Goal: Transaction & Acquisition: Book appointment/travel/reservation

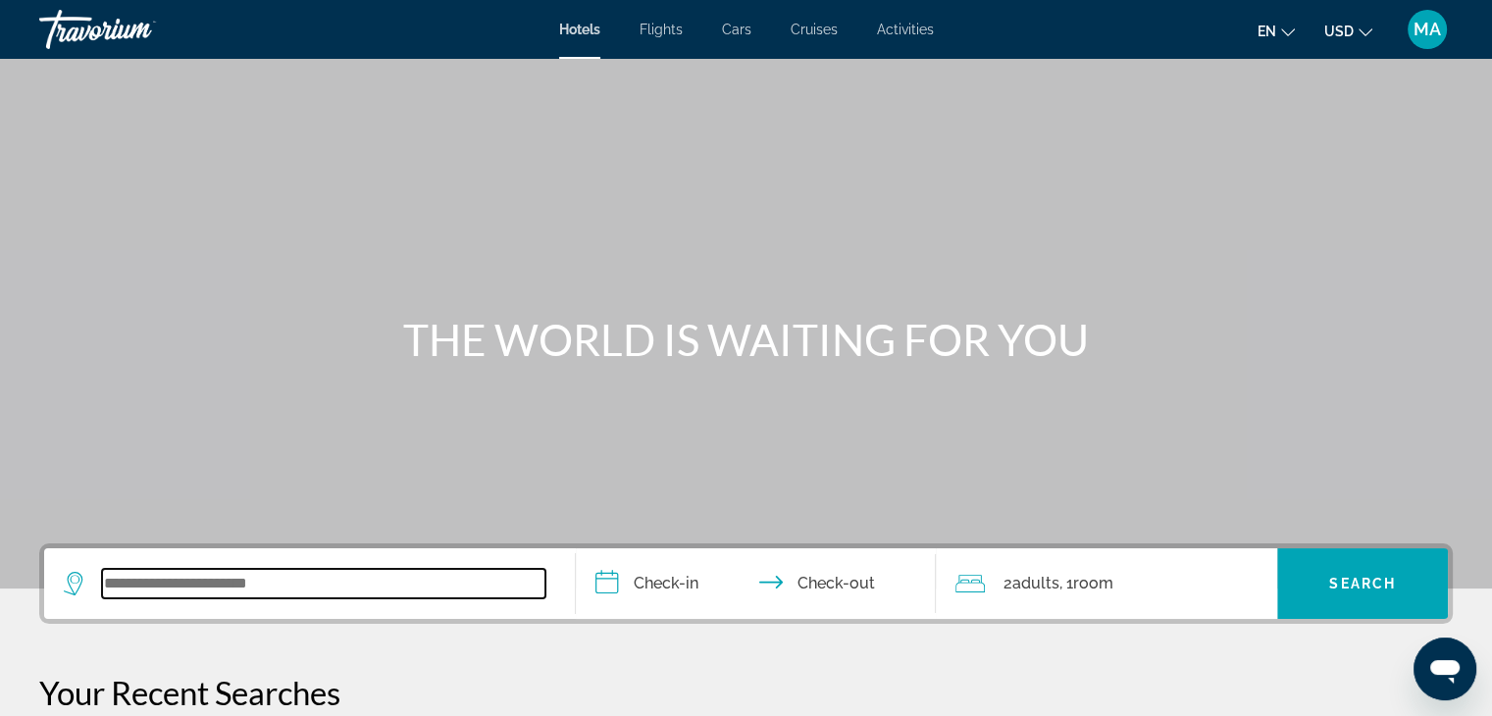
click at [184, 594] on input "Search widget" at bounding box center [323, 583] width 443 height 29
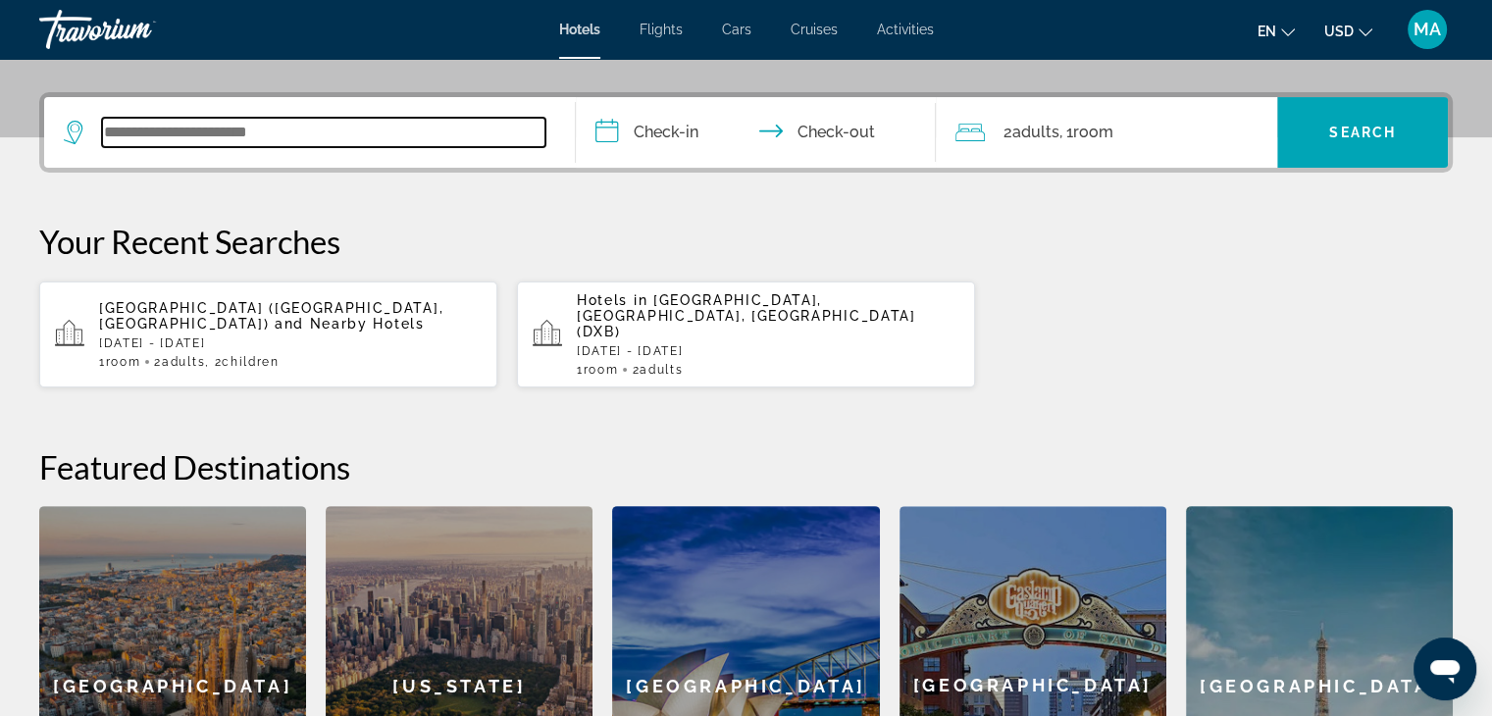
scroll to position [479, 0]
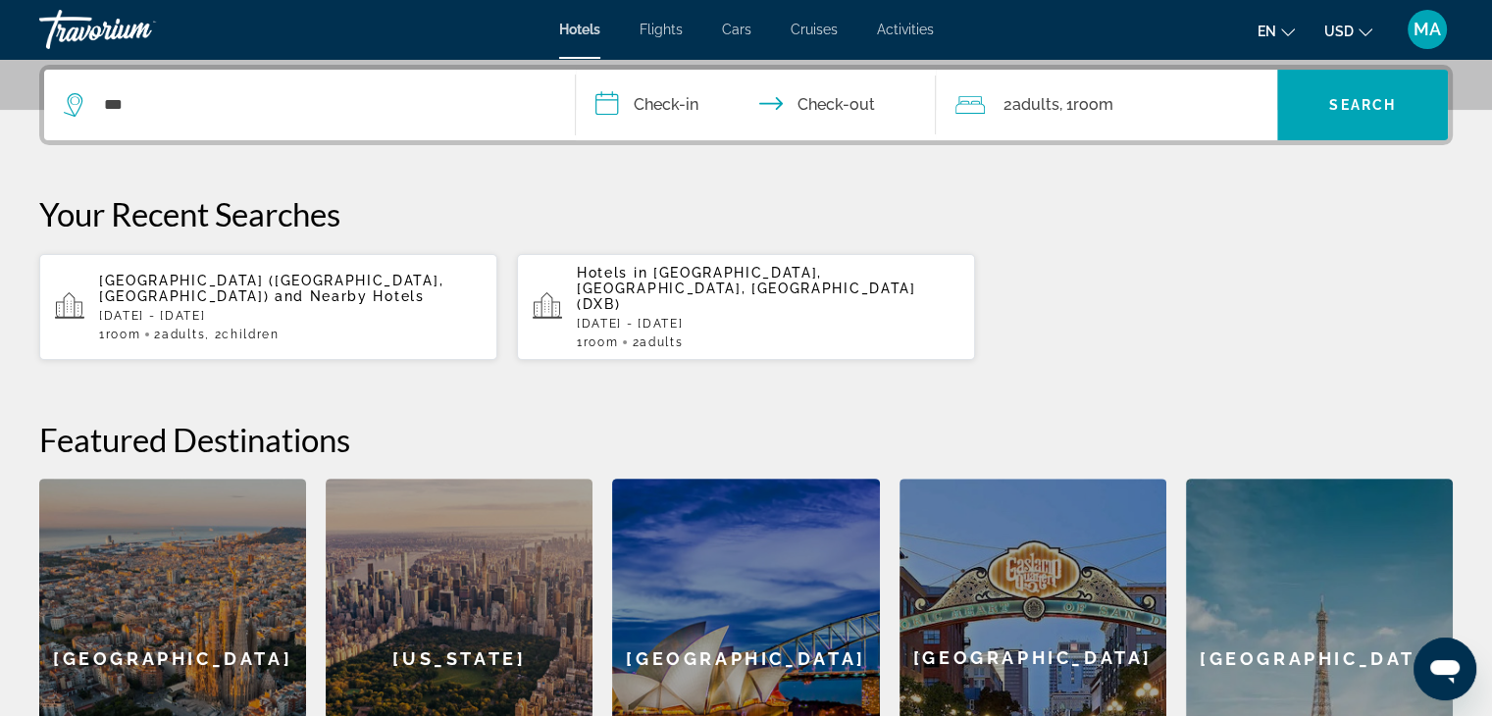
click at [169, 126] on div "***" at bounding box center [309, 105] width 491 height 71
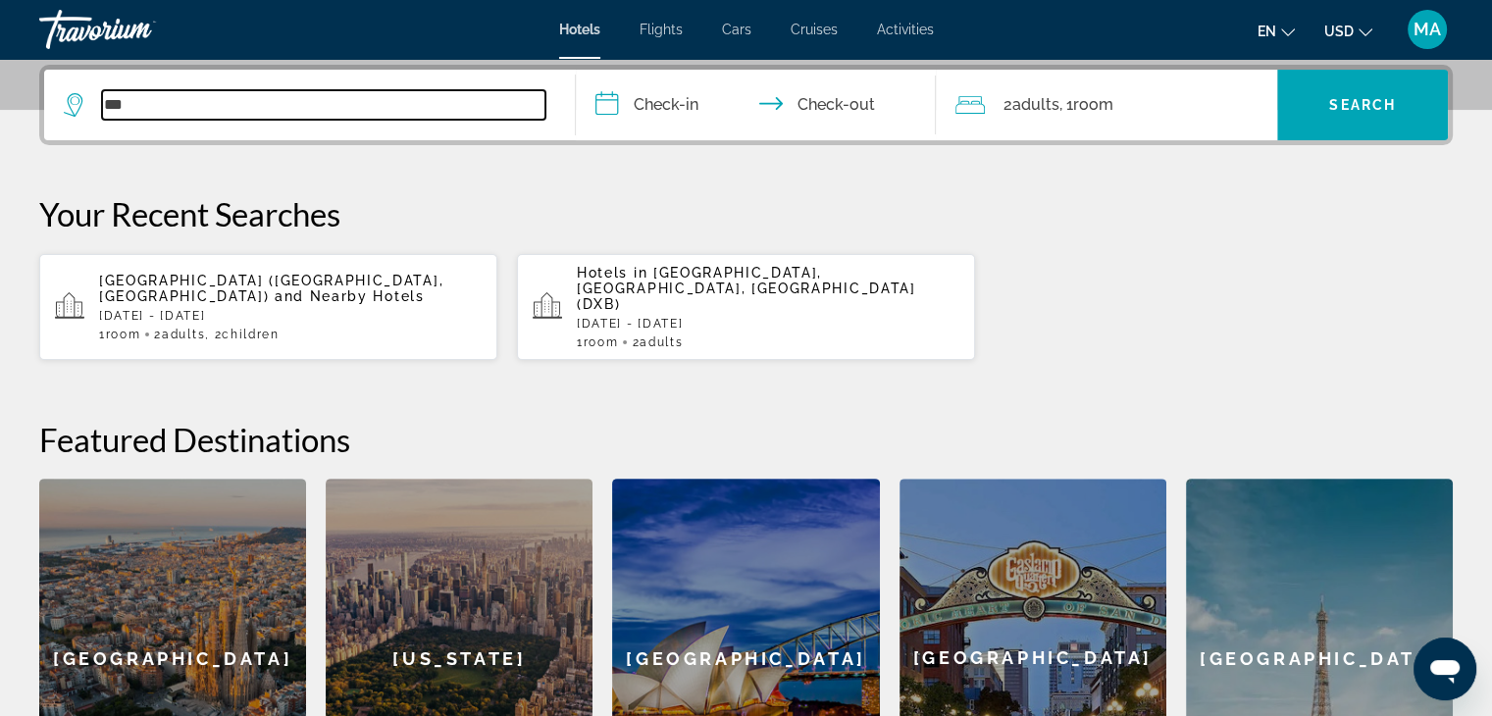
click at [149, 111] on input "***" at bounding box center [323, 104] width 443 height 29
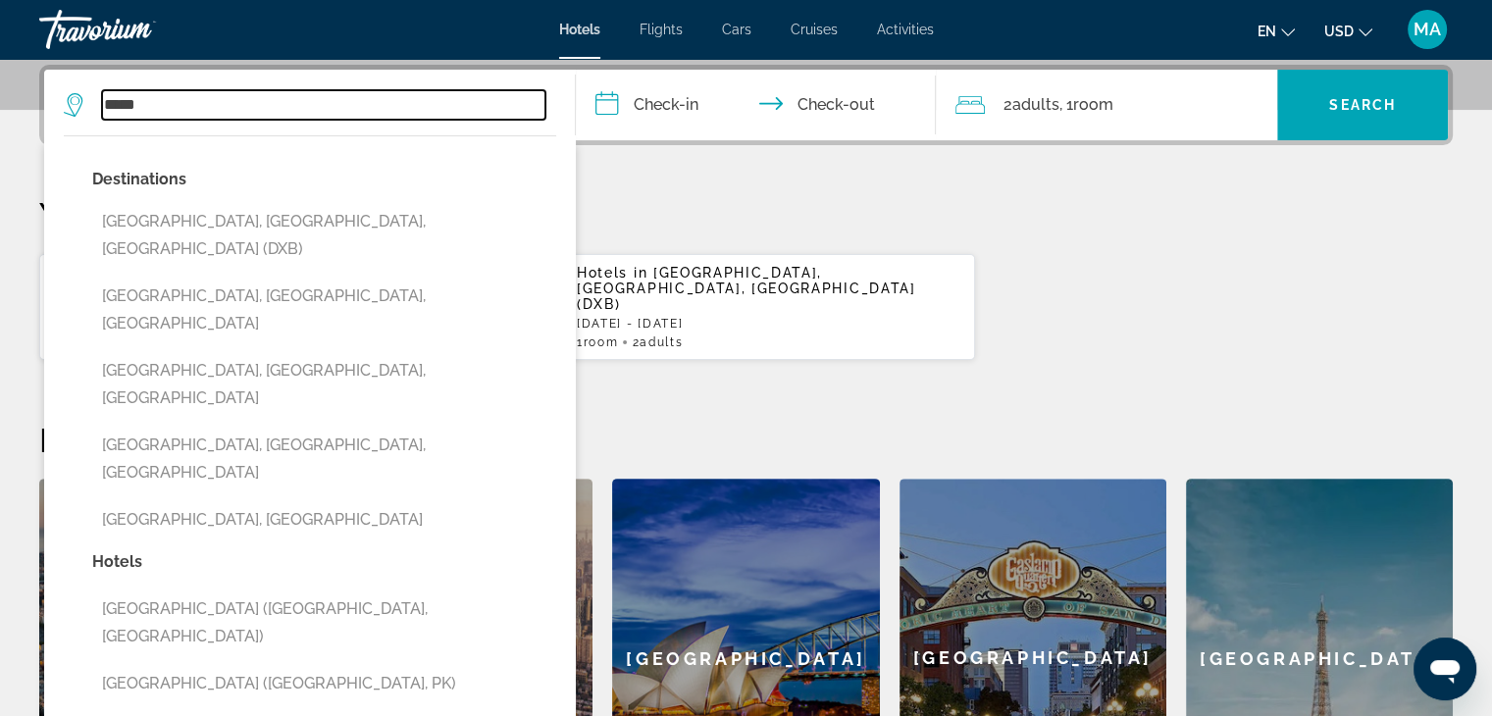
type input "*****"
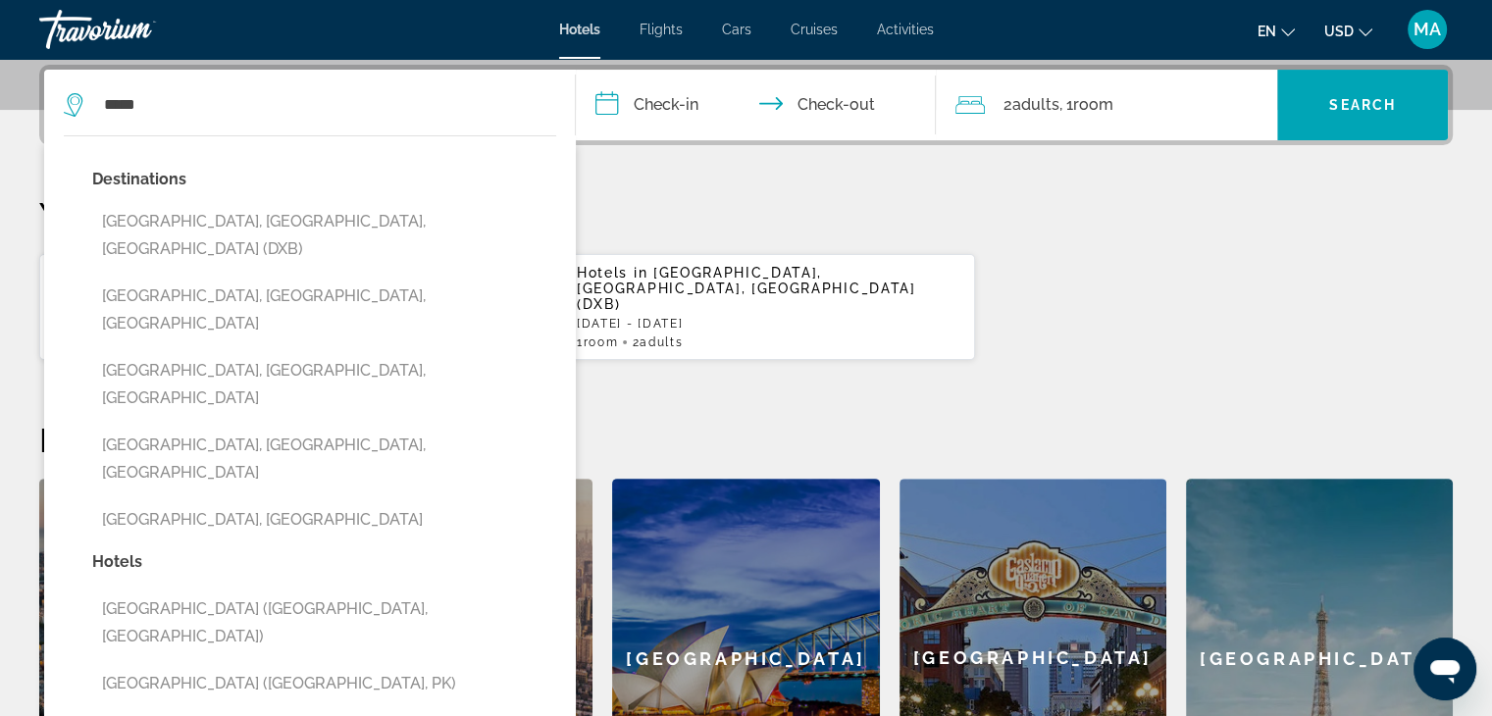
click at [681, 98] on input "**********" at bounding box center [760, 108] width 369 height 76
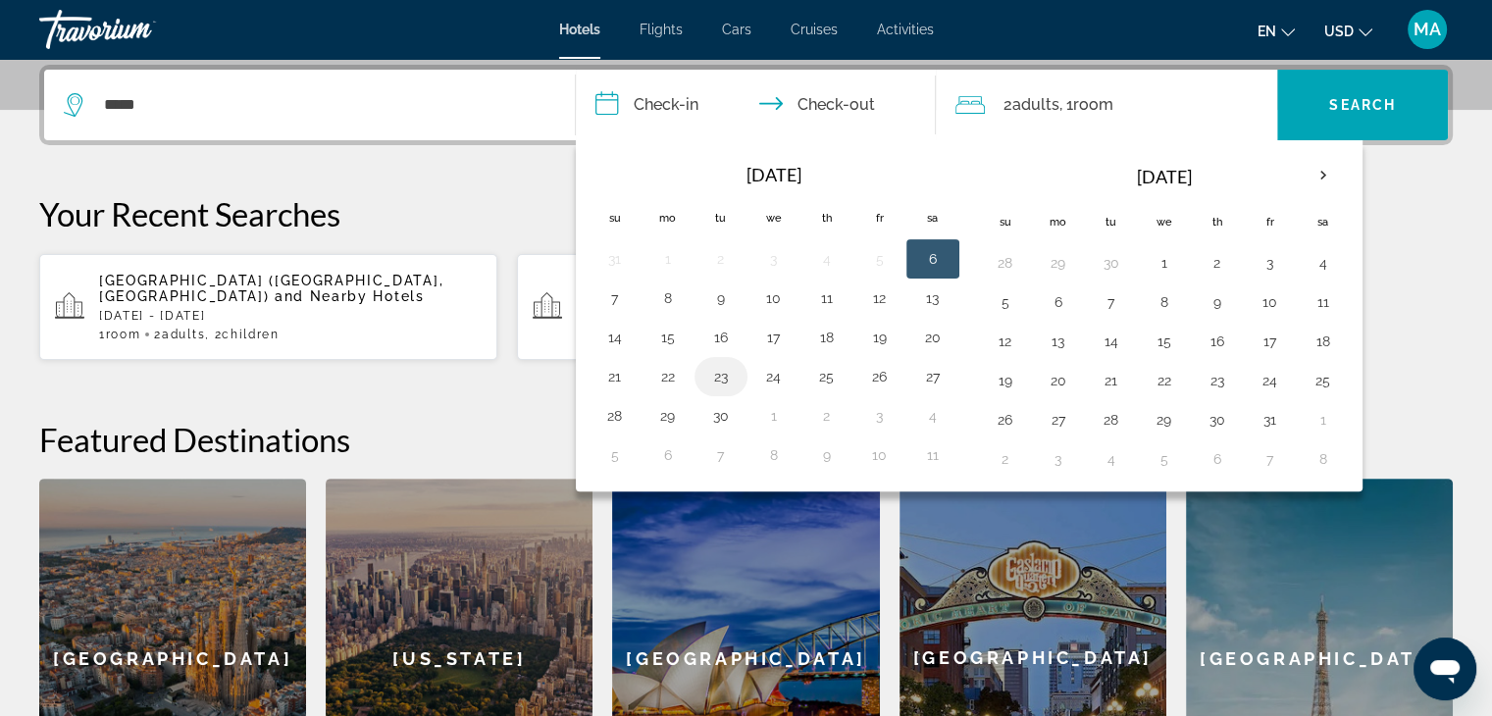
click at [723, 371] on button "23" at bounding box center [720, 376] width 31 height 27
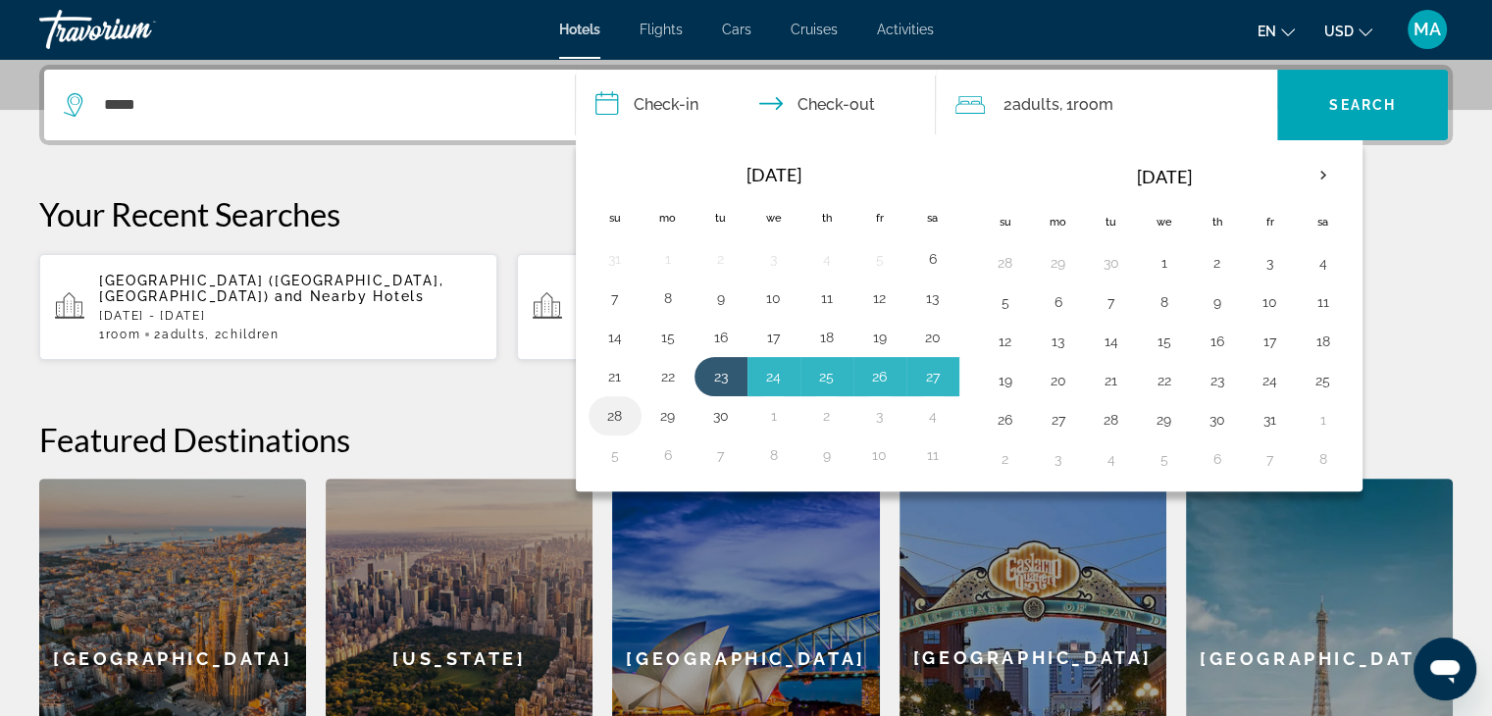
click at [615, 406] on button "28" at bounding box center [614, 415] width 31 height 27
type input "**********"
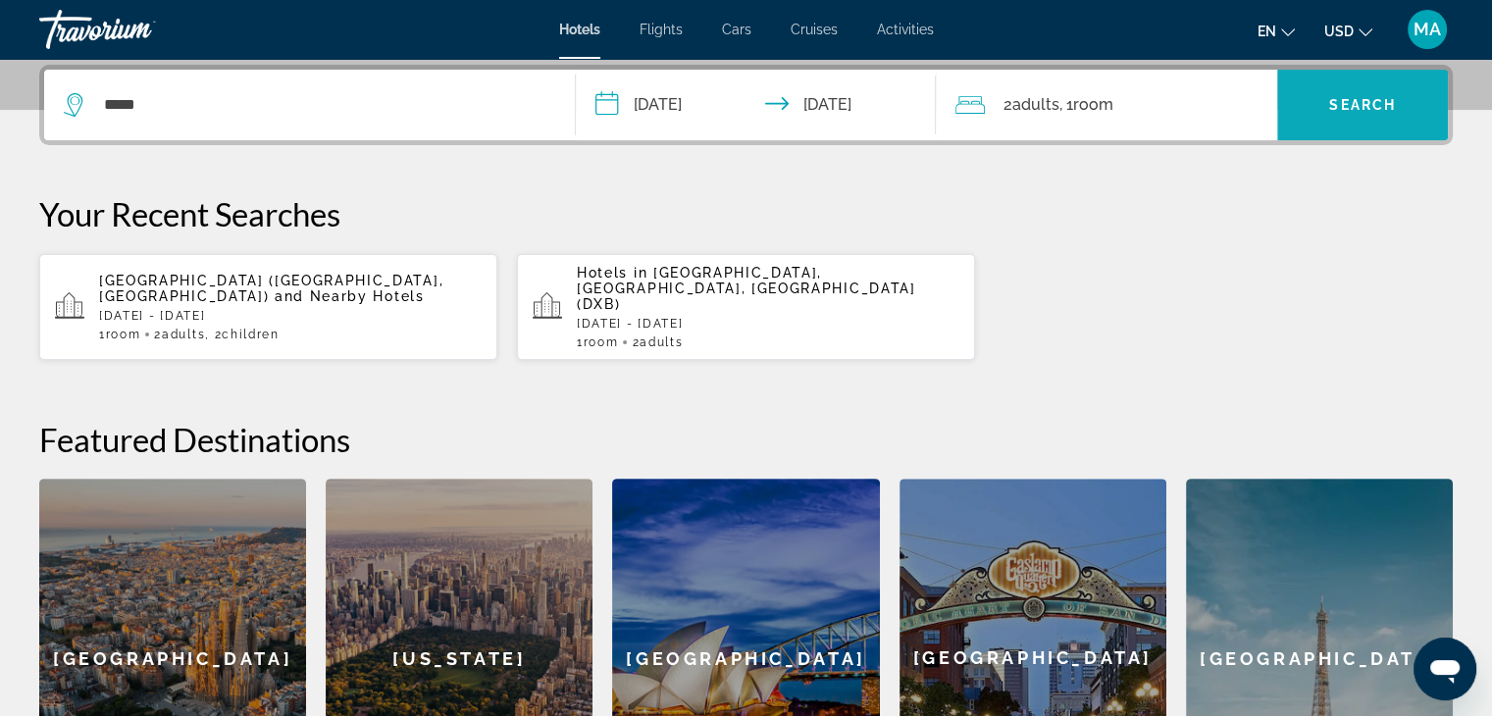
click at [1349, 97] on span "Search" at bounding box center [1362, 105] width 67 height 16
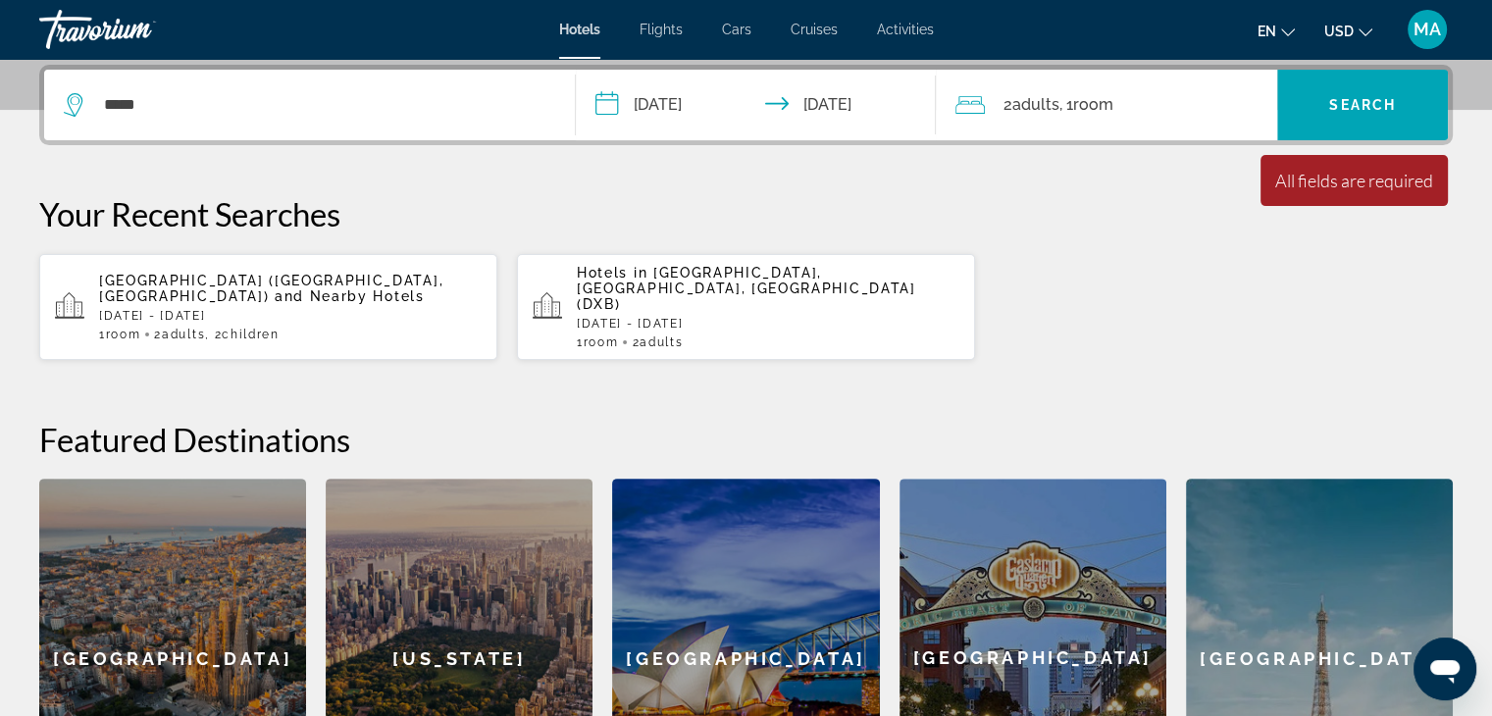
click at [214, 119] on div "*****" at bounding box center [309, 105] width 491 height 71
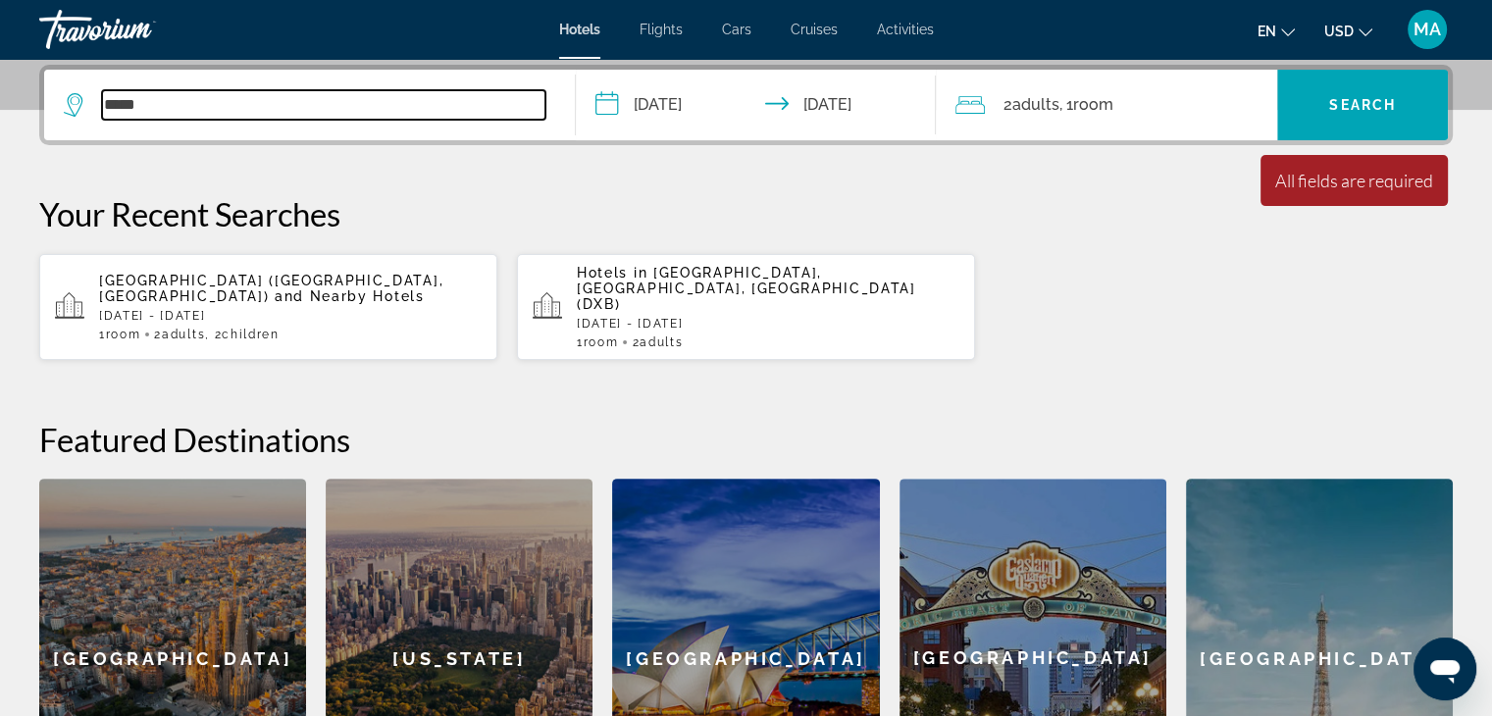
click at [183, 101] on input "*****" at bounding box center [323, 104] width 443 height 29
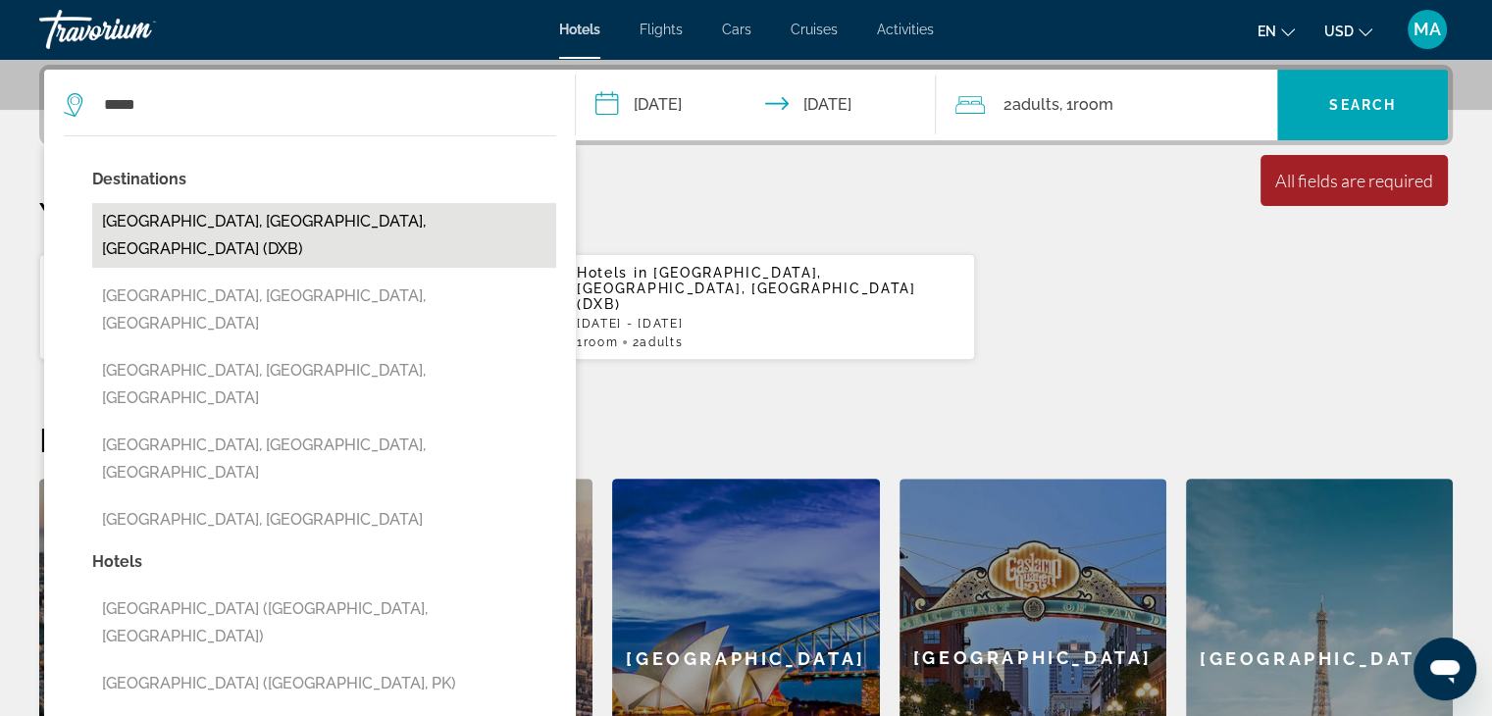
click at [196, 209] on button "[GEOGRAPHIC_DATA], [GEOGRAPHIC_DATA], [GEOGRAPHIC_DATA] (DXB)" at bounding box center [324, 235] width 464 height 65
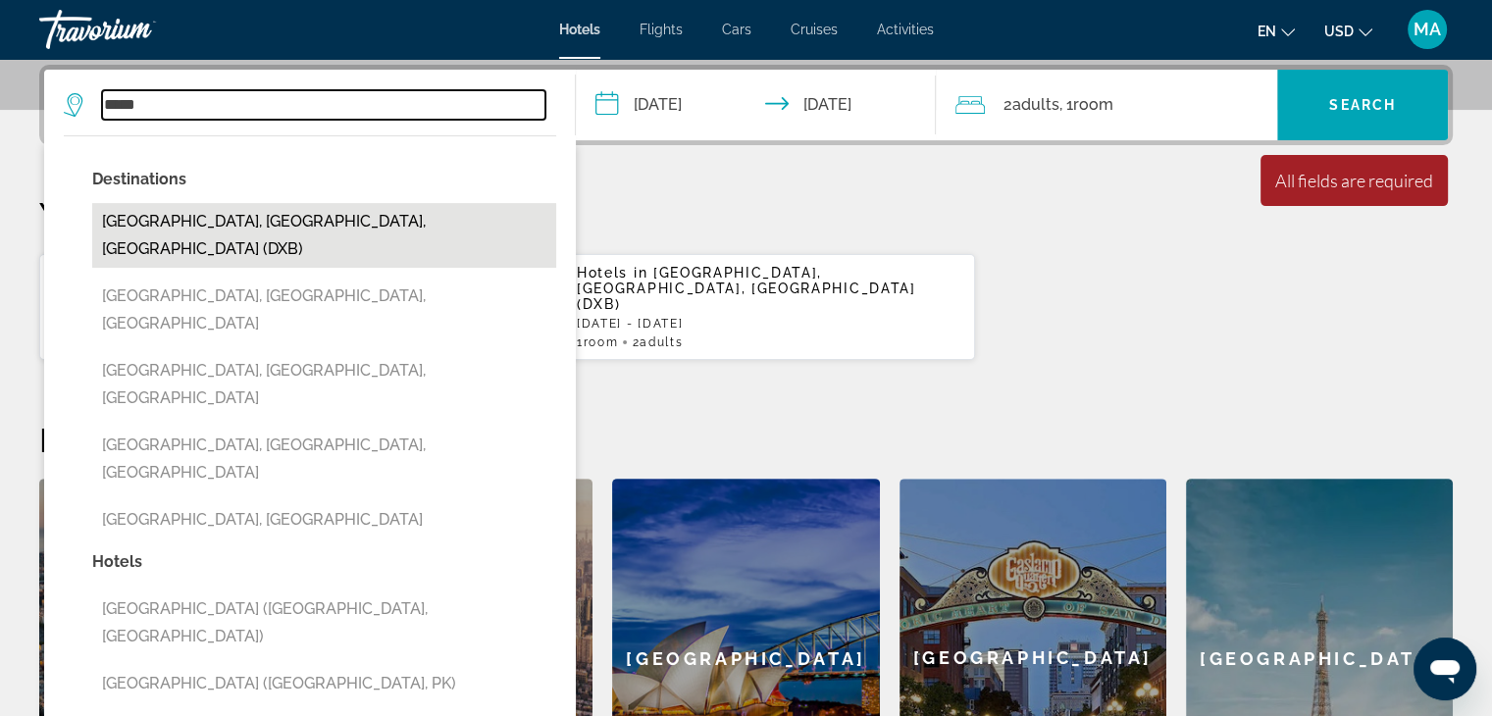
type input "**********"
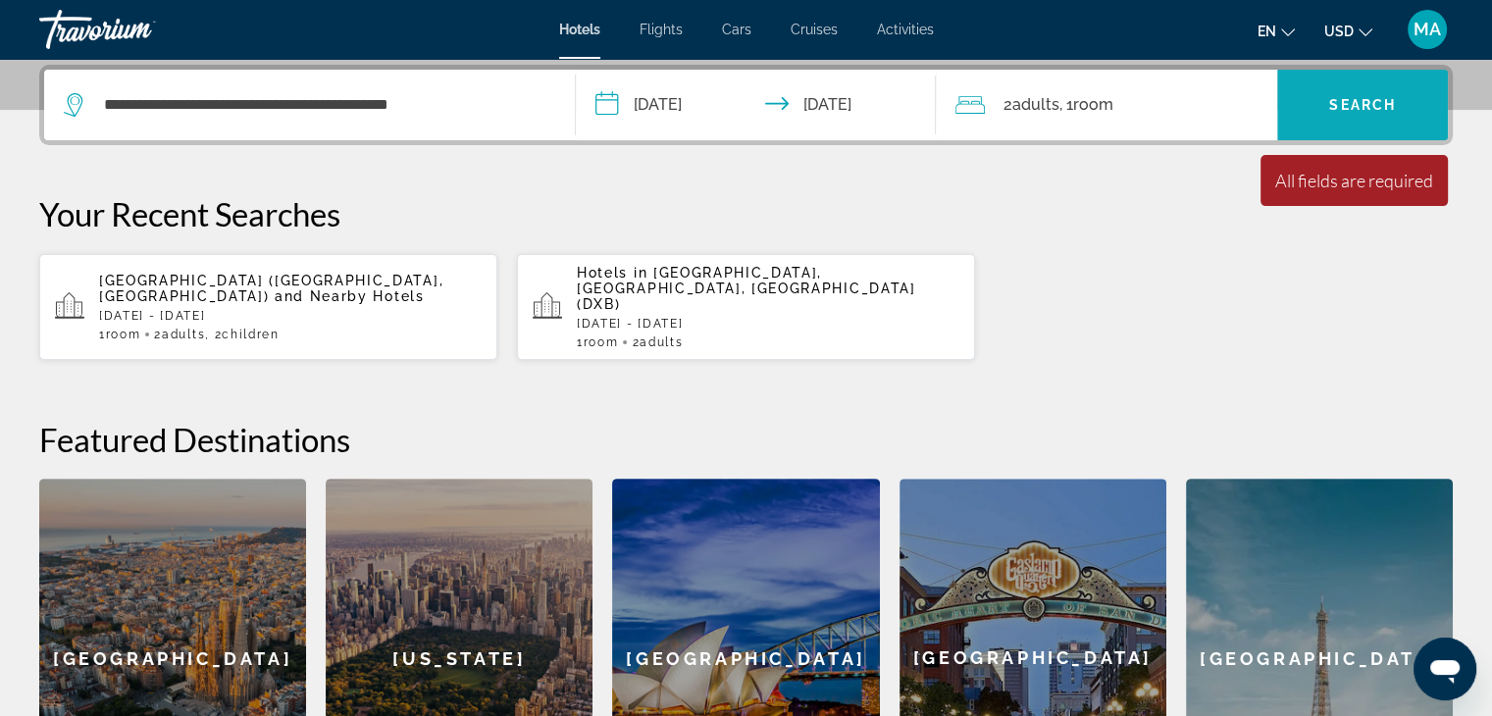
click at [1356, 91] on span "Search widget" at bounding box center [1362, 104] width 171 height 47
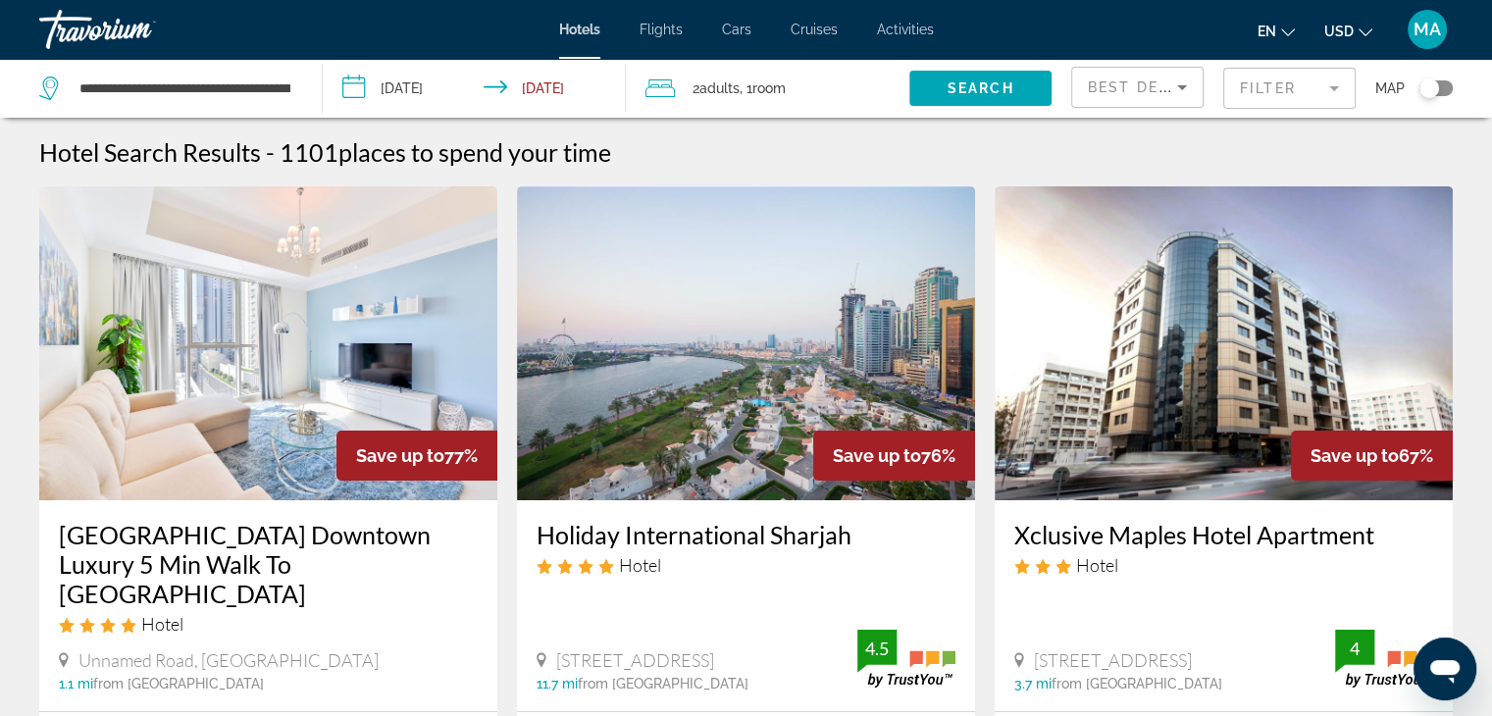
click at [794, 77] on div "2 Adult Adults , 1 Room rooms" at bounding box center [777, 88] width 264 height 27
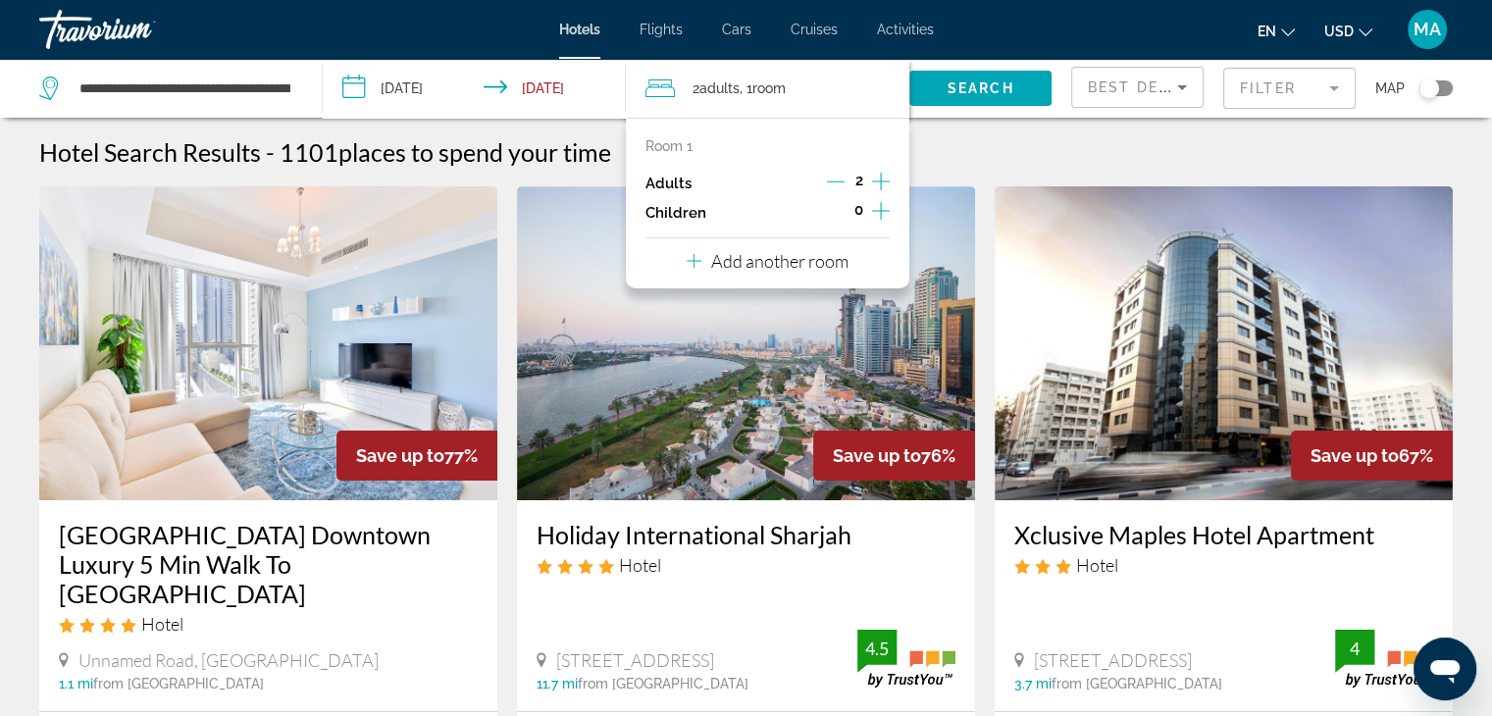
click at [891, 178] on div "Room 1 Adults 2 Children 0 Add another room" at bounding box center [767, 203] width 283 height 171
click at [883, 215] on icon "Increment children" at bounding box center [881, 211] width 18 height 24
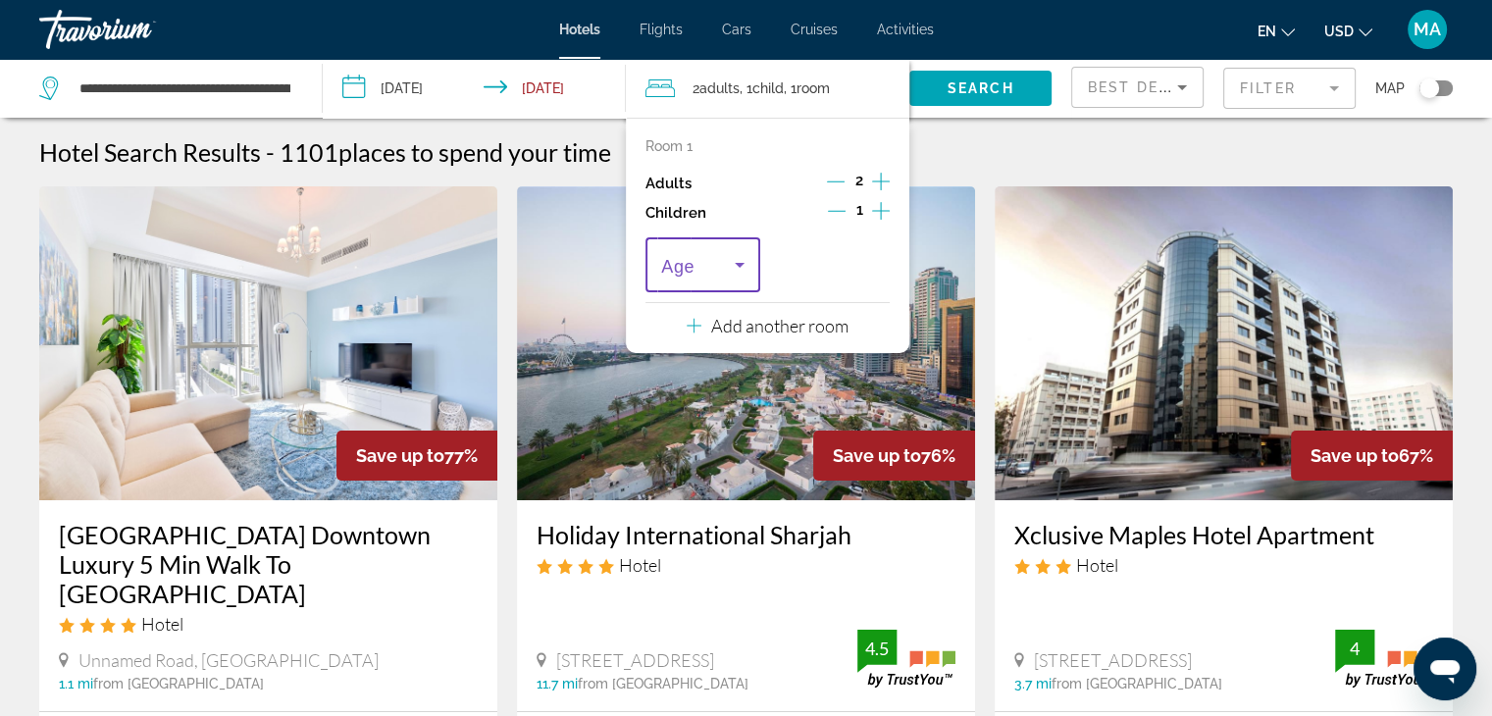
click at [739, 266] on icon "Travelers: 2 adults, 1 child" at bounding box center [740, 265] width 10 height 5
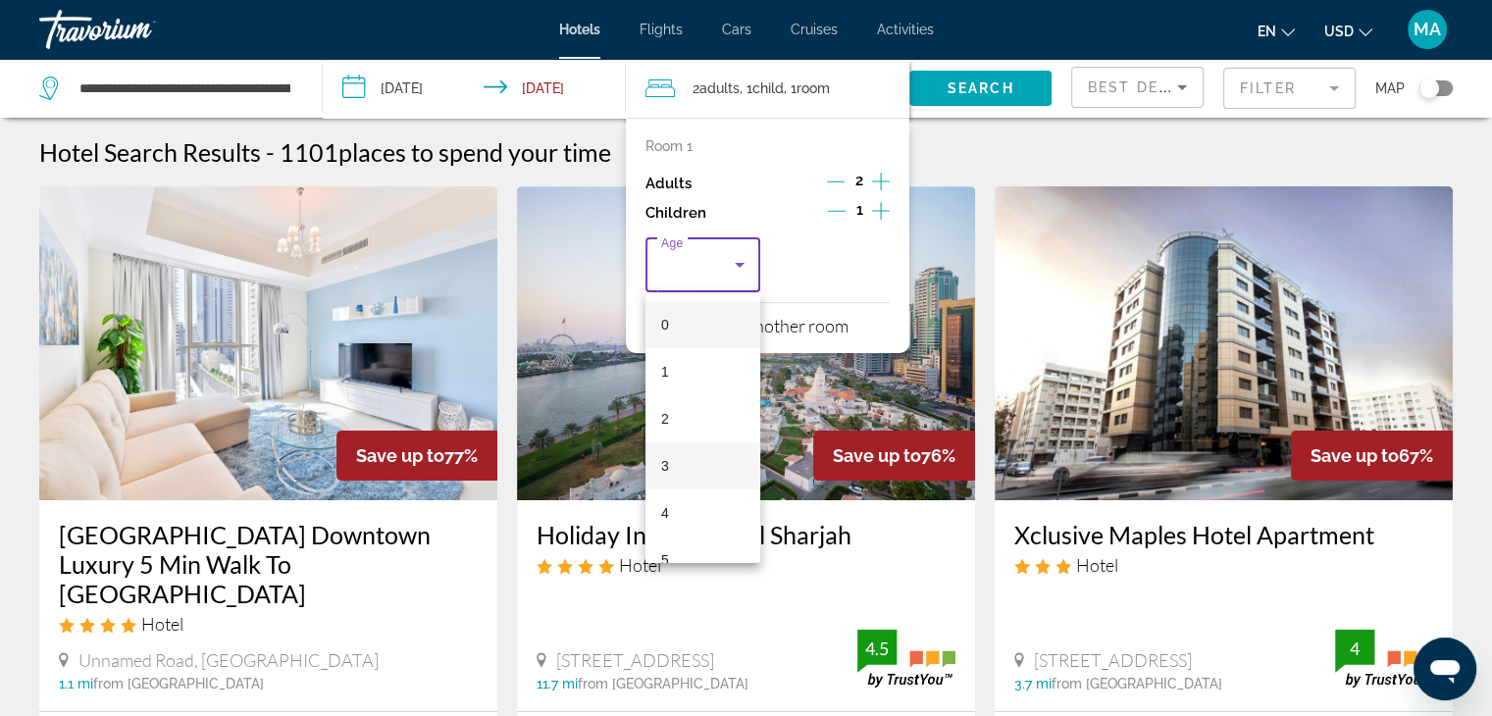
scroll to position [196, 0]
click at [686, 500] on mat-option "8" at bounding box center [702, 505] width 115 height 47
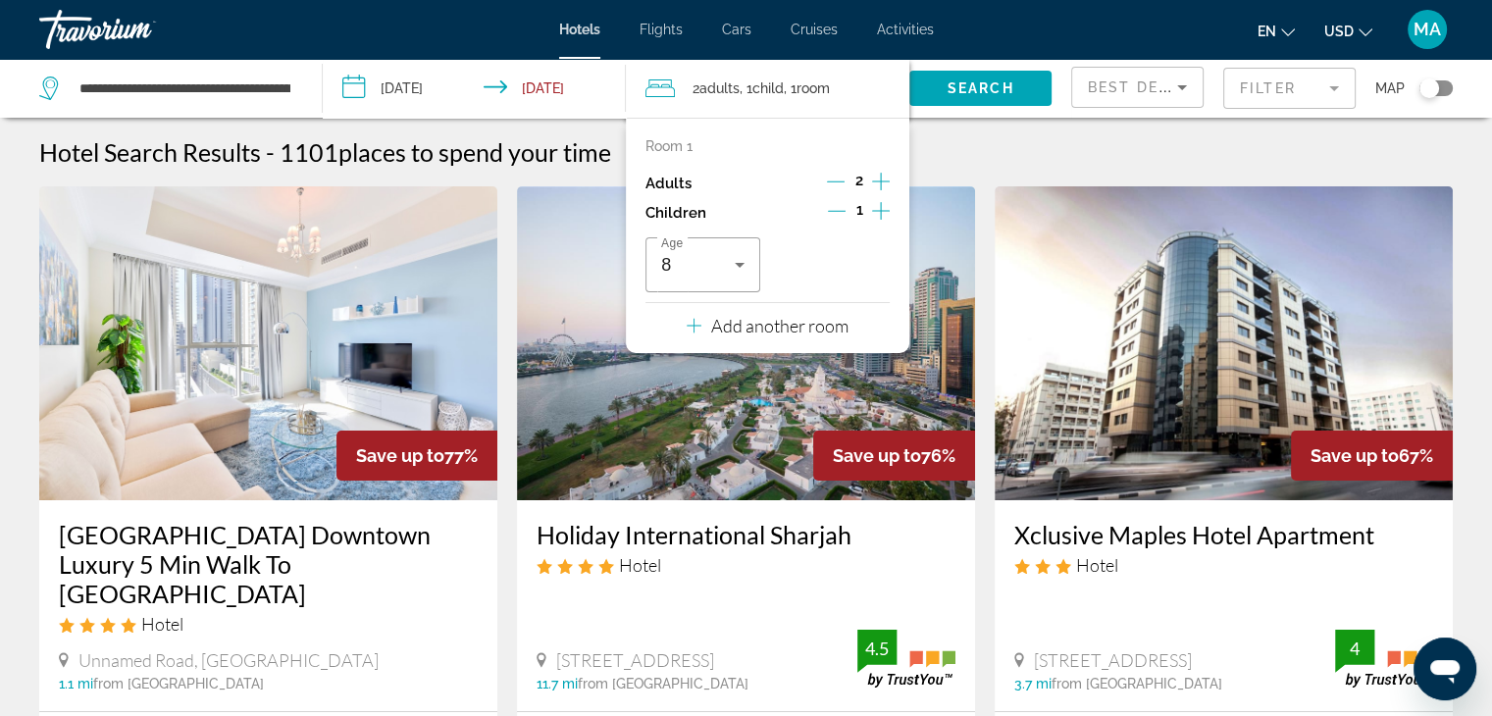
click at [883, 218] on icon "Increment children" at bounding box center [881, 211] width 18 height 24
click at [869, 268] on icon "Travelers: 2 adults, 2 children" at bounding box center [869, 265] width 24 height 24
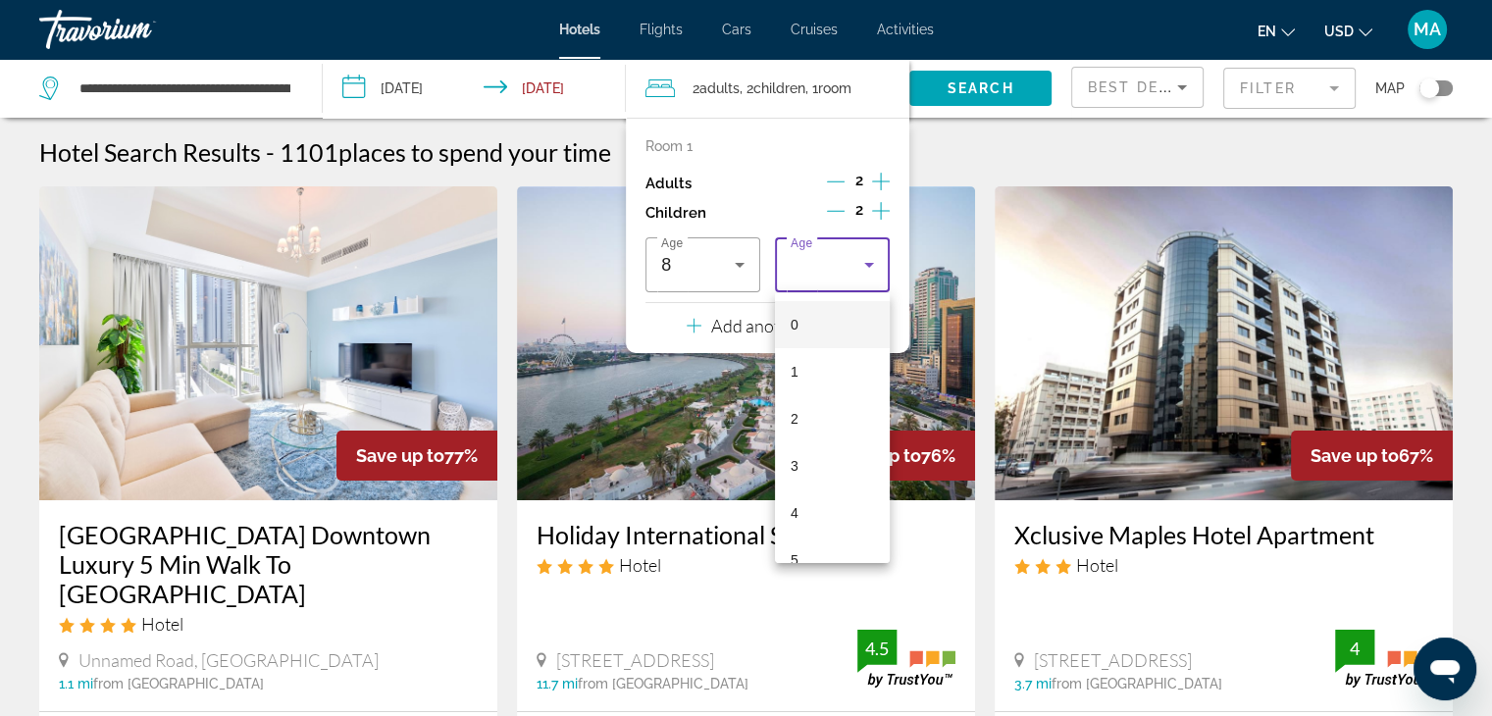
scroll to position [392, 0]
click at [817, 442] on mat-option "11" at bounding box center [832, 450] width 115 height 47
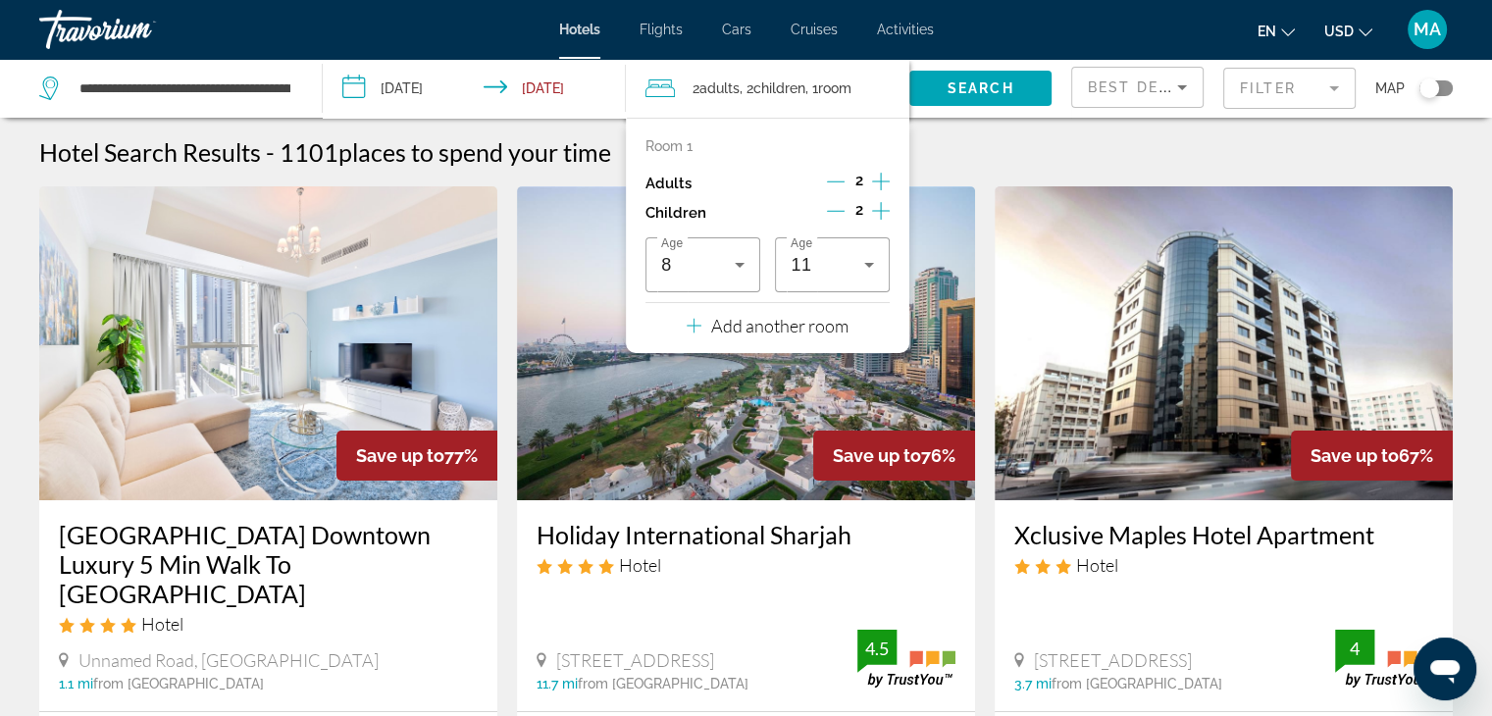
drag, startPoint x: 1224, startPoint y: 130, endPoint x: 1066, endPoint y: 118, distance: 158.4
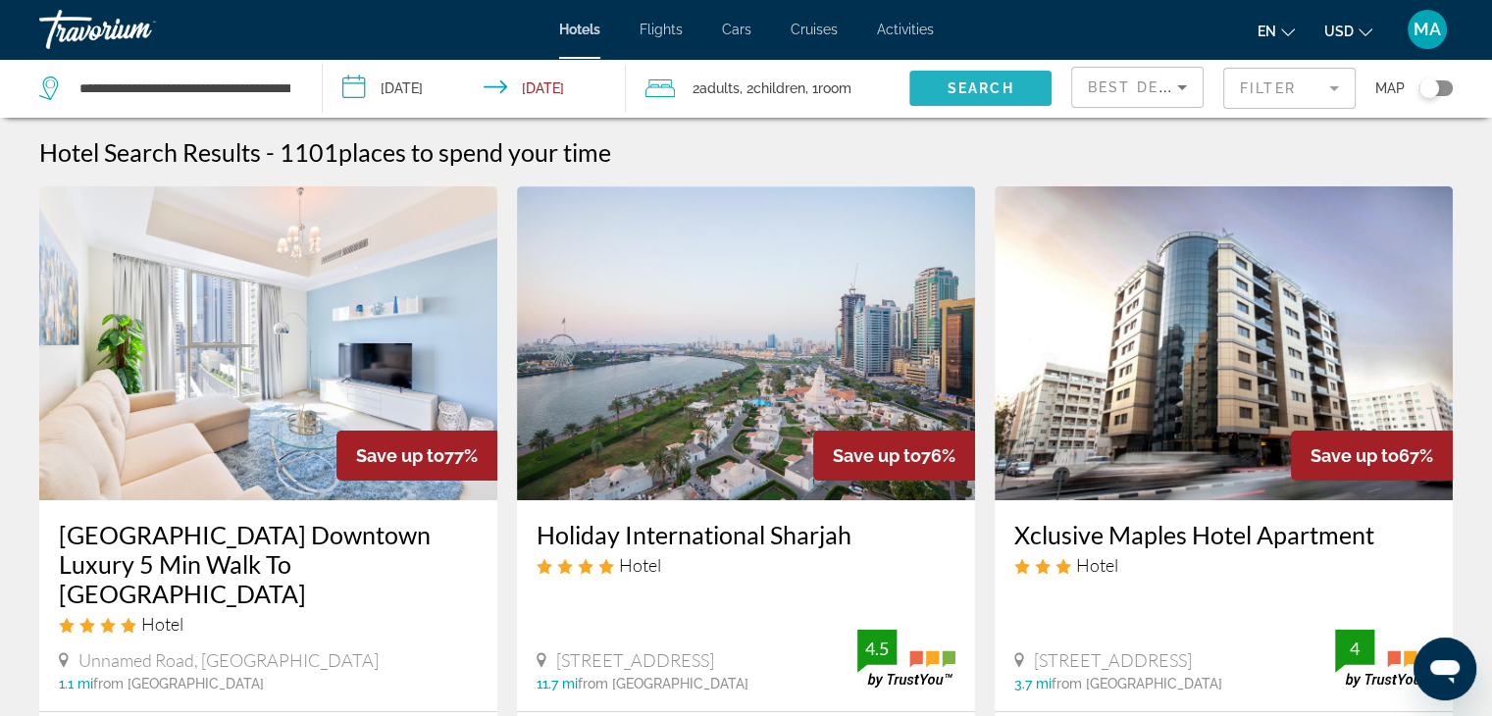
click at [995, 83] on span "Search" at bounding box center [980, 88] width 67 height 16
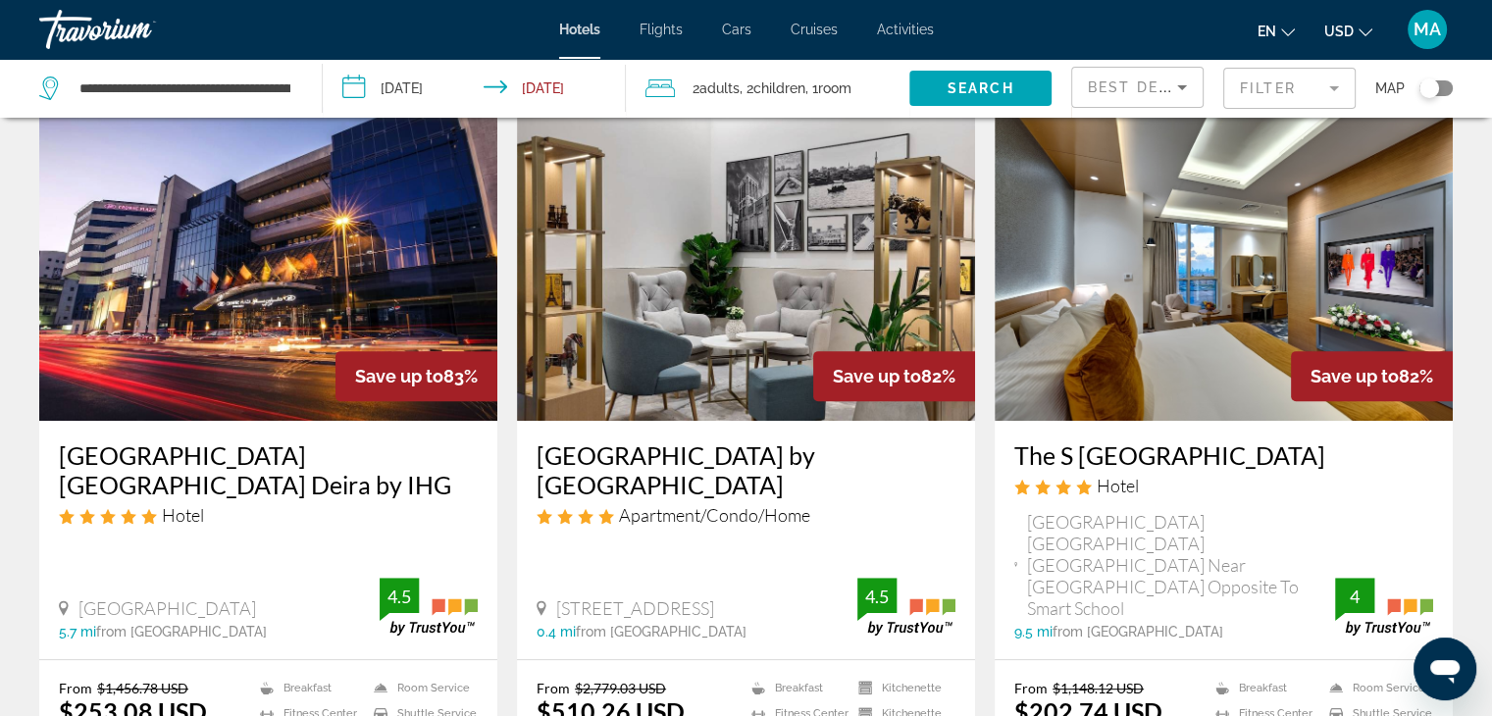
scroll to position [785, 0]
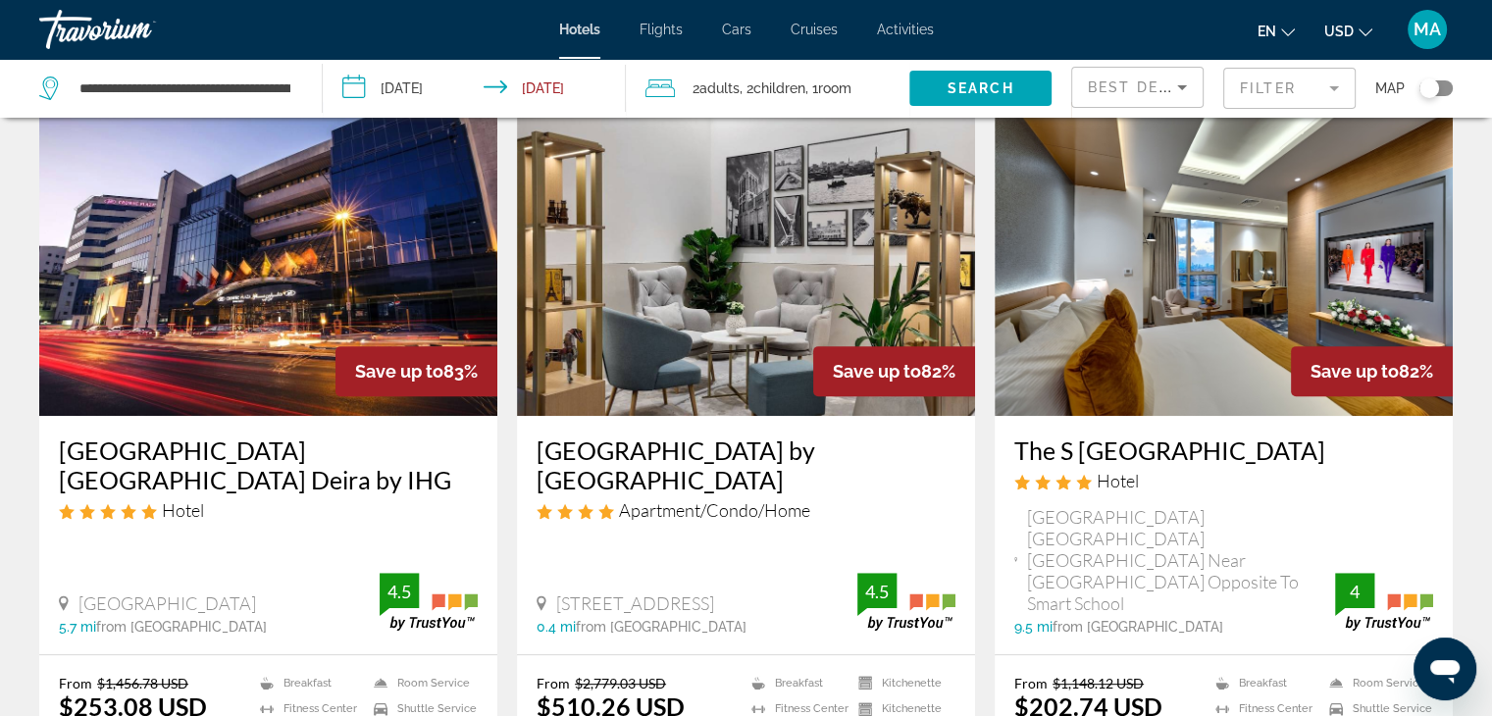
click at [767, 329] on img "Main content" at bounding box center [746, 259] width 458 height 314
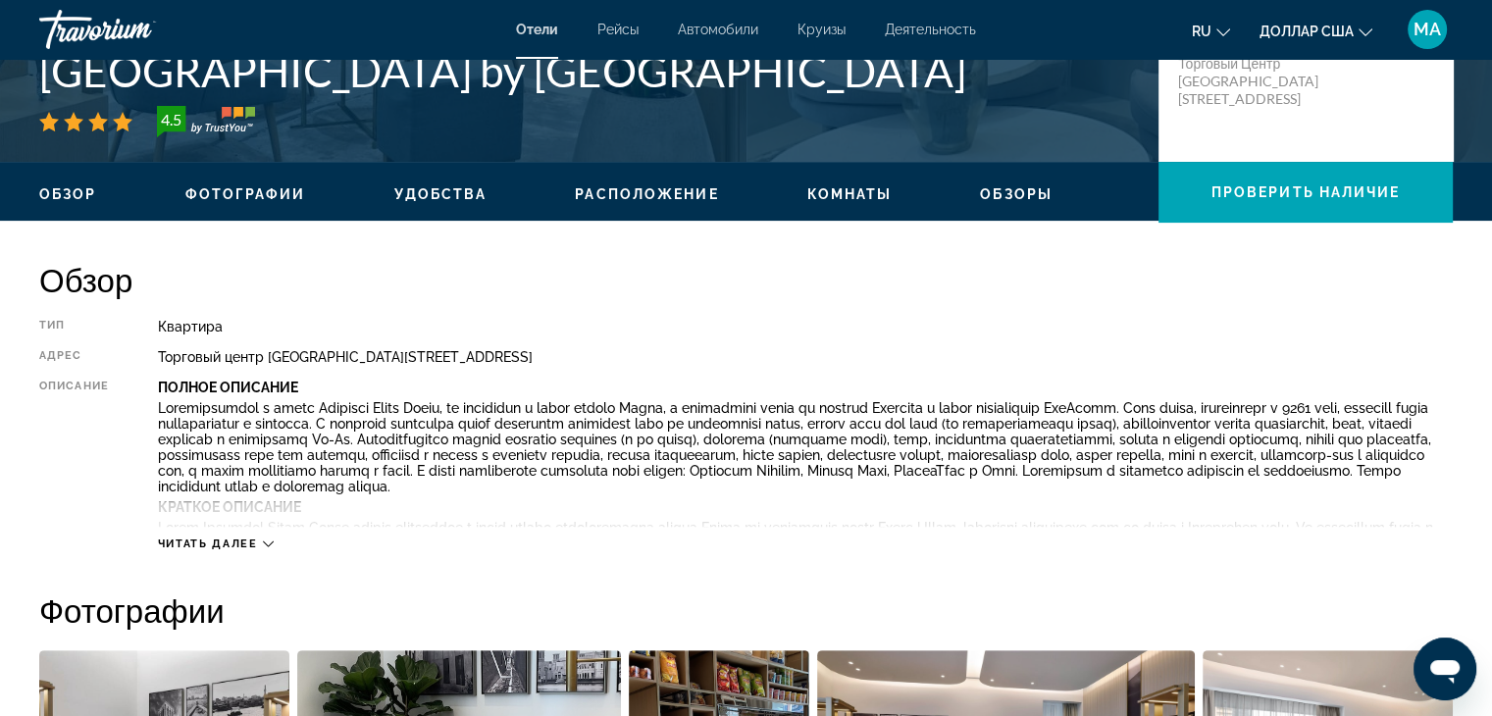
scroll to position [490, 0]
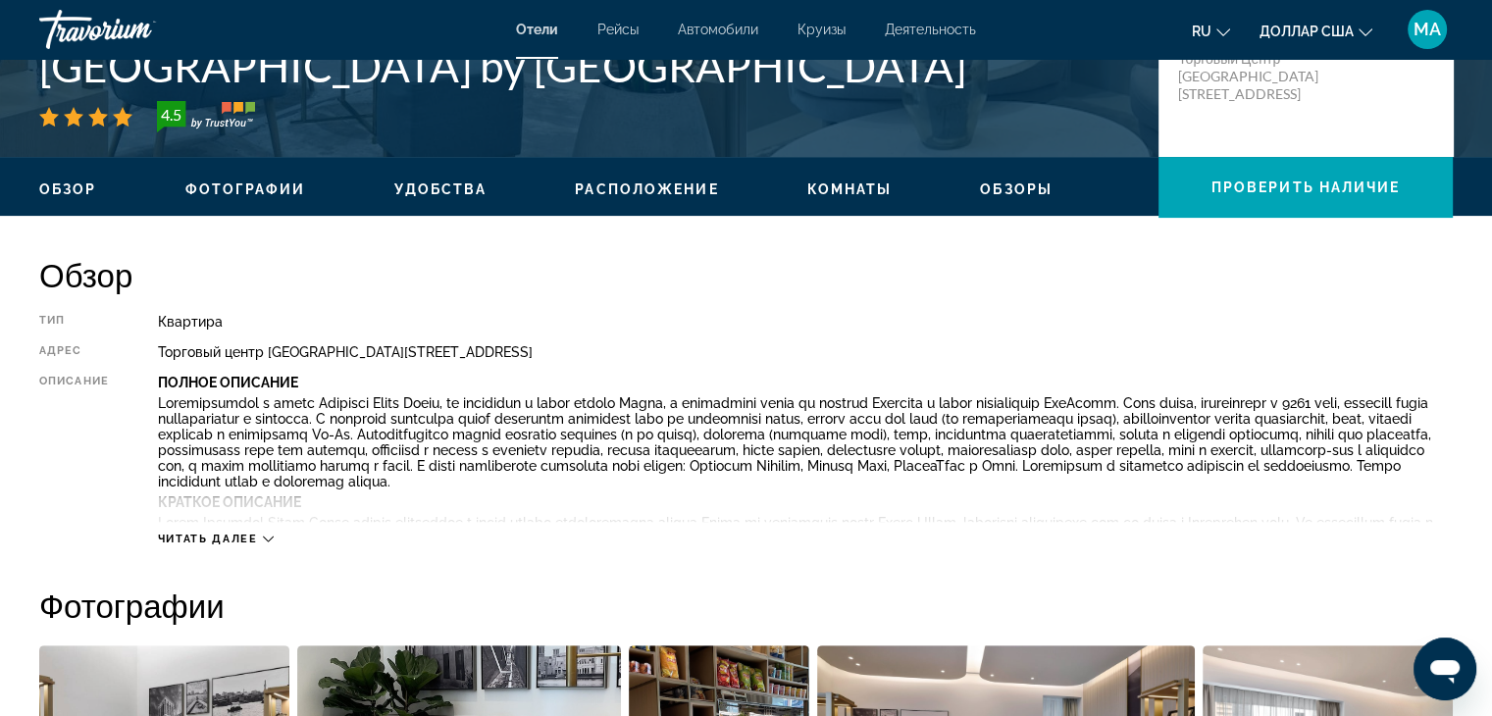
click at [265, 542] on icon "Основное содержание" at bounding box center [268, 538] width 11 height 11
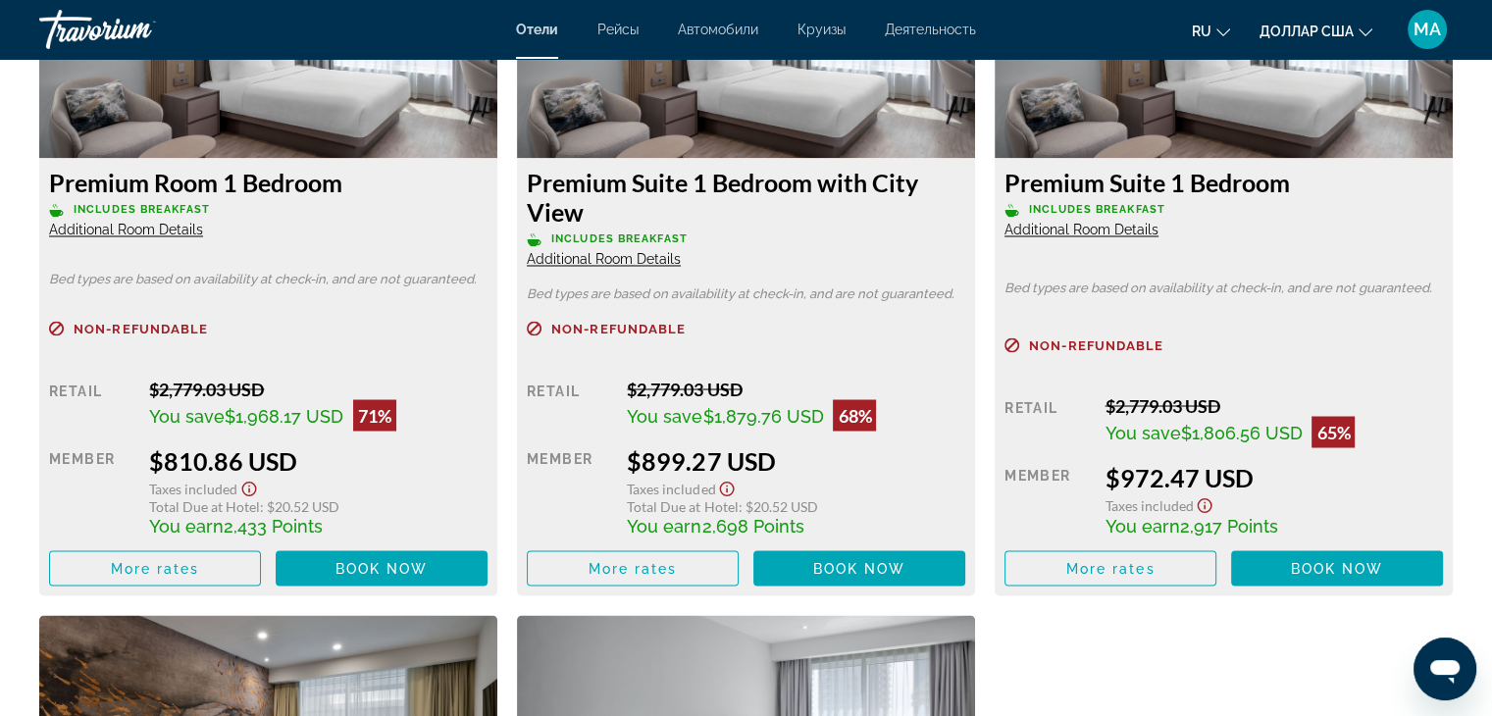
scroll to position [3432, 0]
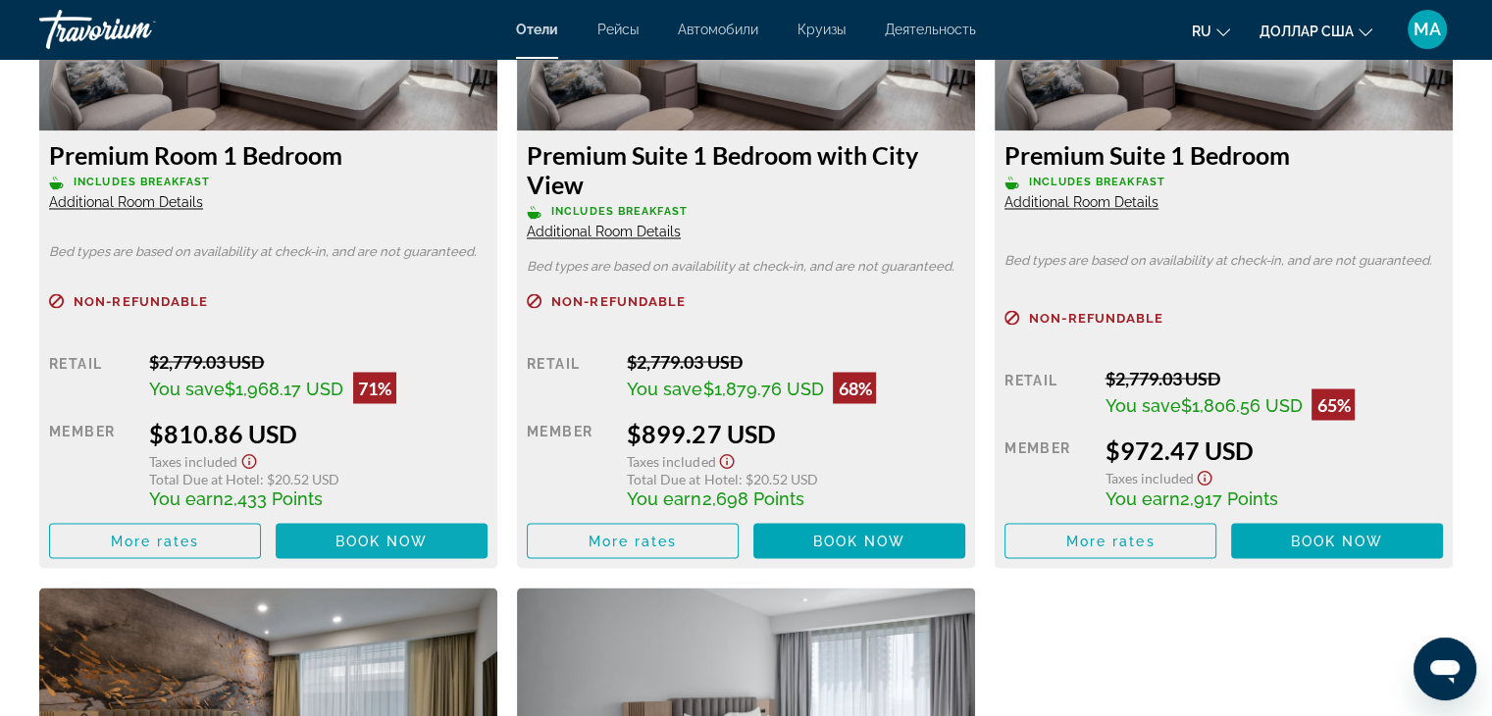
click at [372, 548] on span "Book now" at bounding box center [381, 541] width 93 height 16
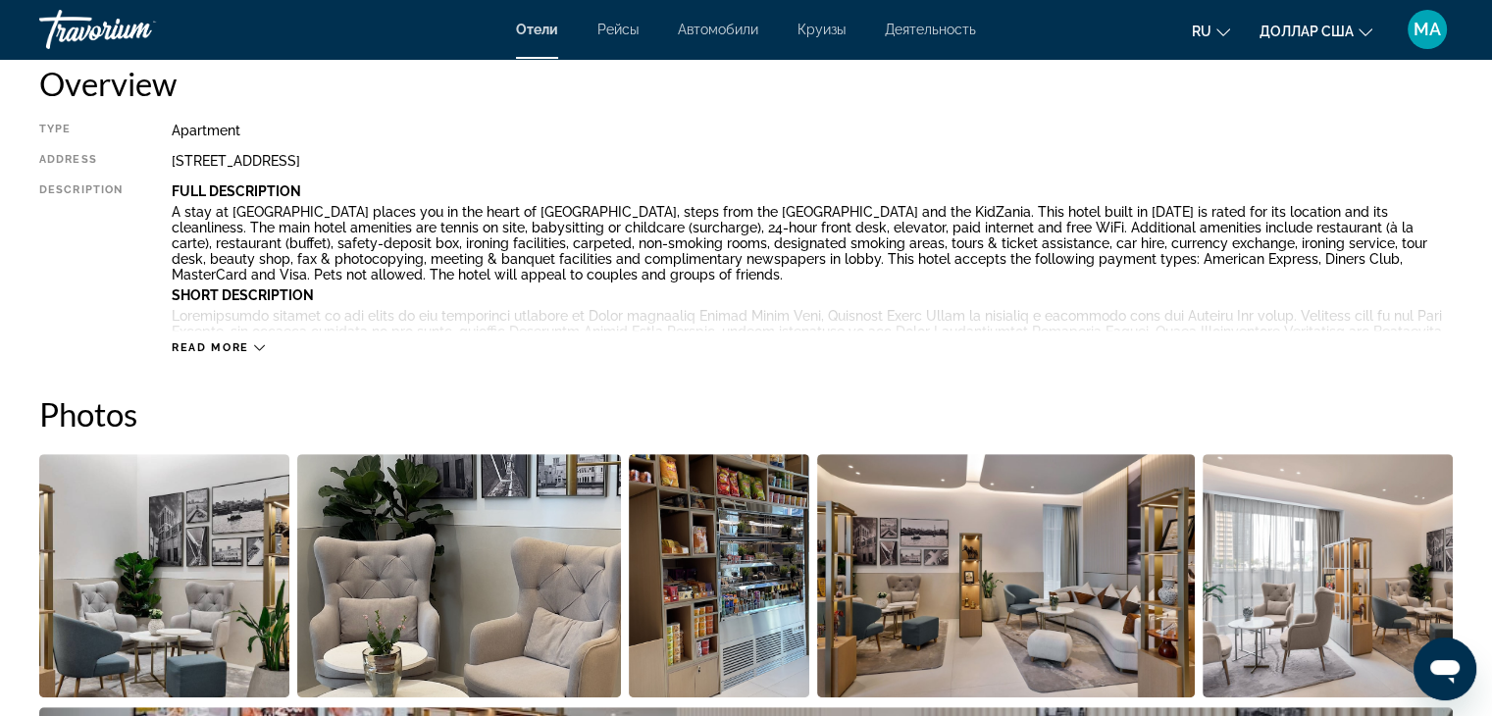
scroll to position [686, 0]
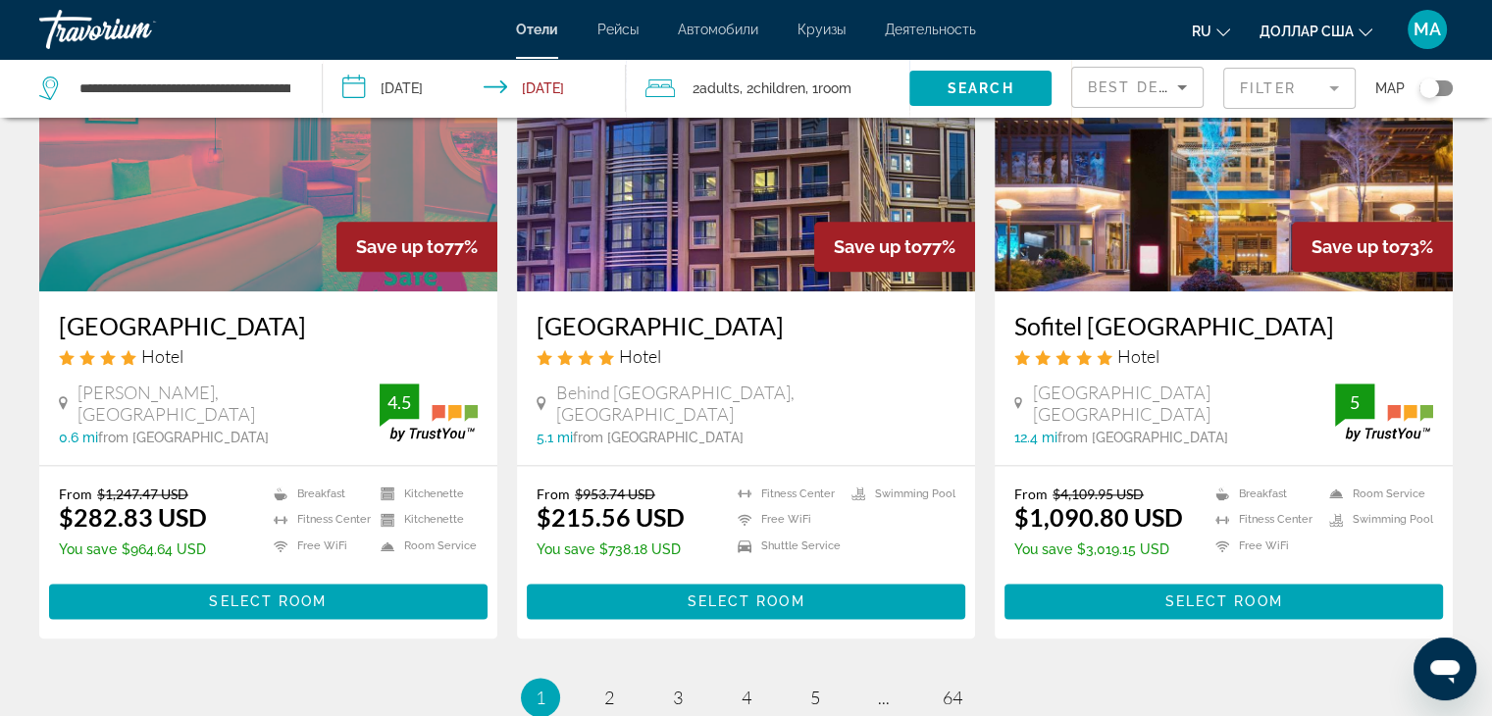
scroll to position [2452, 0]
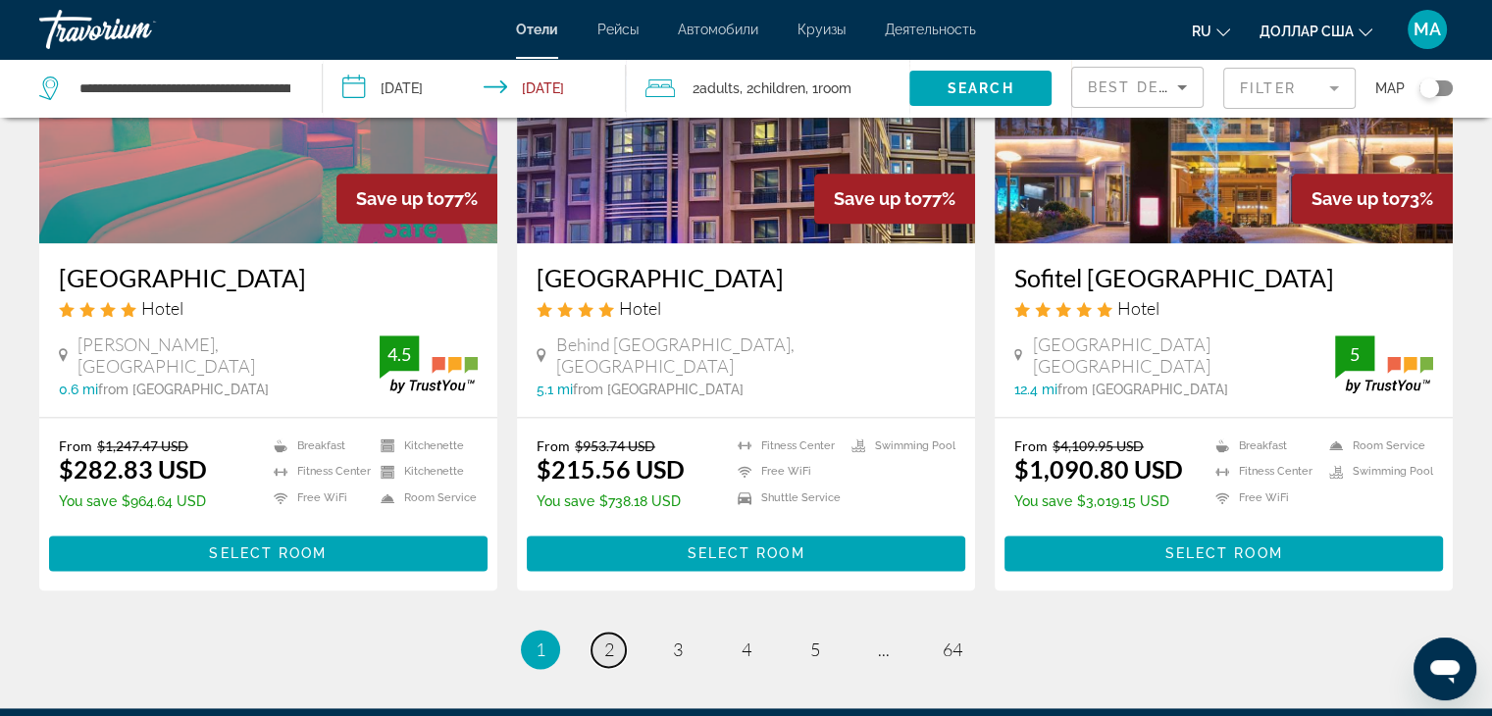
click at [619, 633] on link "page 2" at bounding box center [608, 650] width 34 height 34
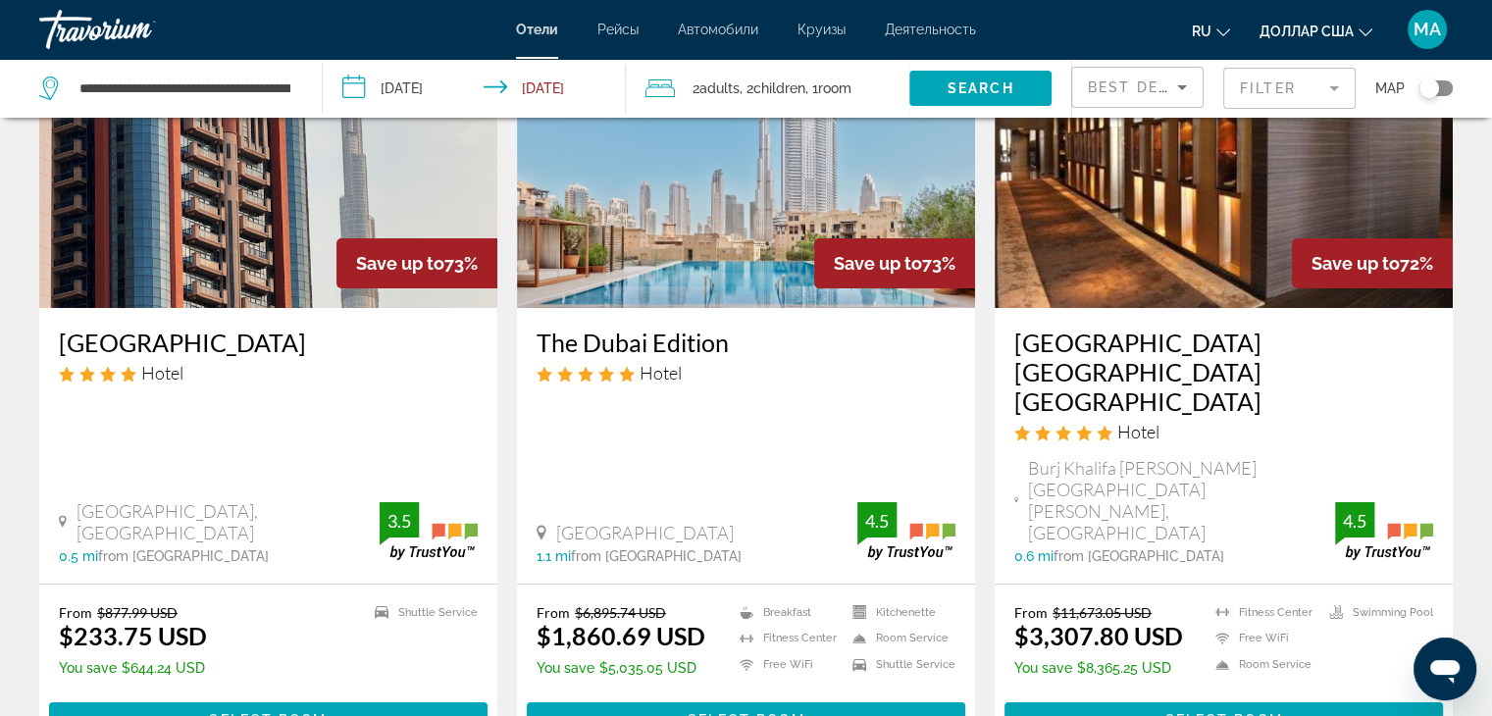
scroll to position [196, 0]
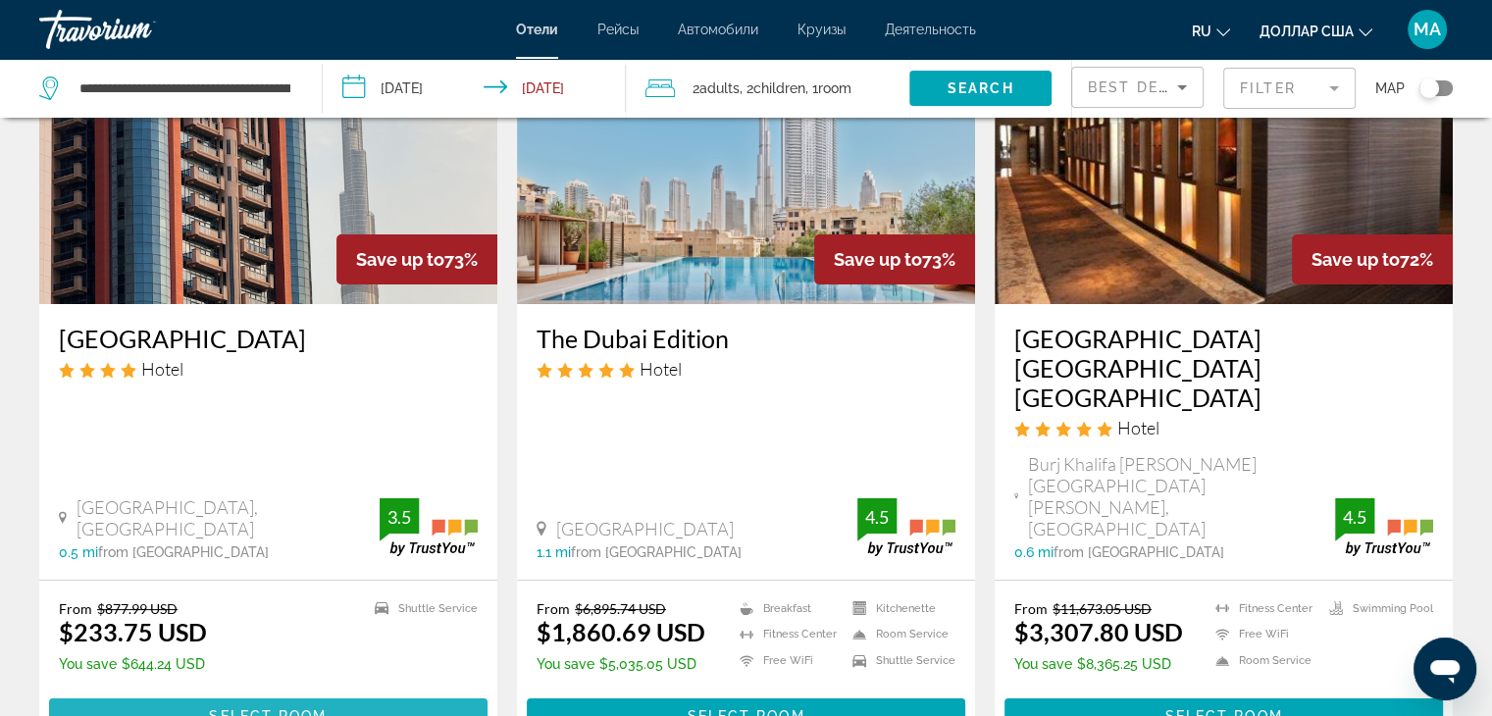
click at [326, 708] on span "Select Room" at bounding box center [268, 716] width 118 height 16
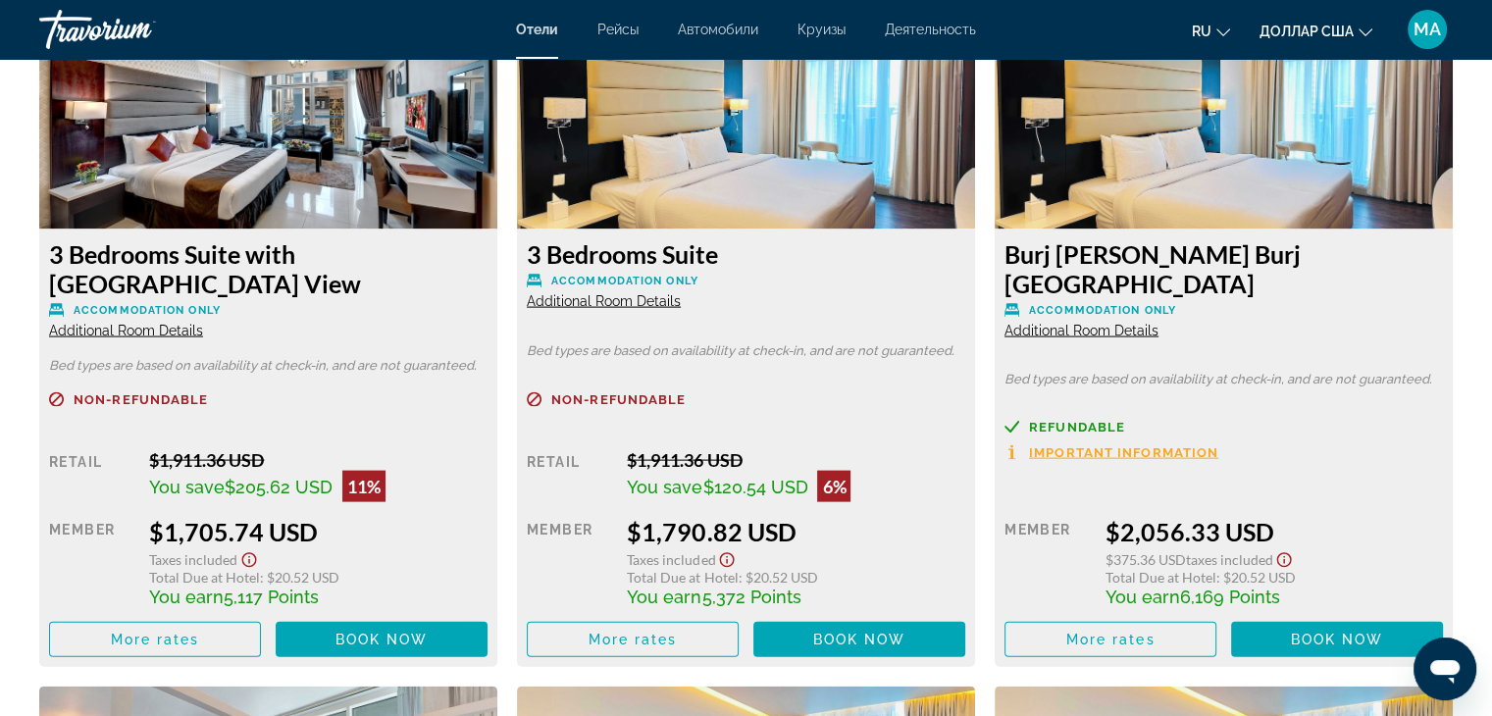
scroll to position [3825, 0]
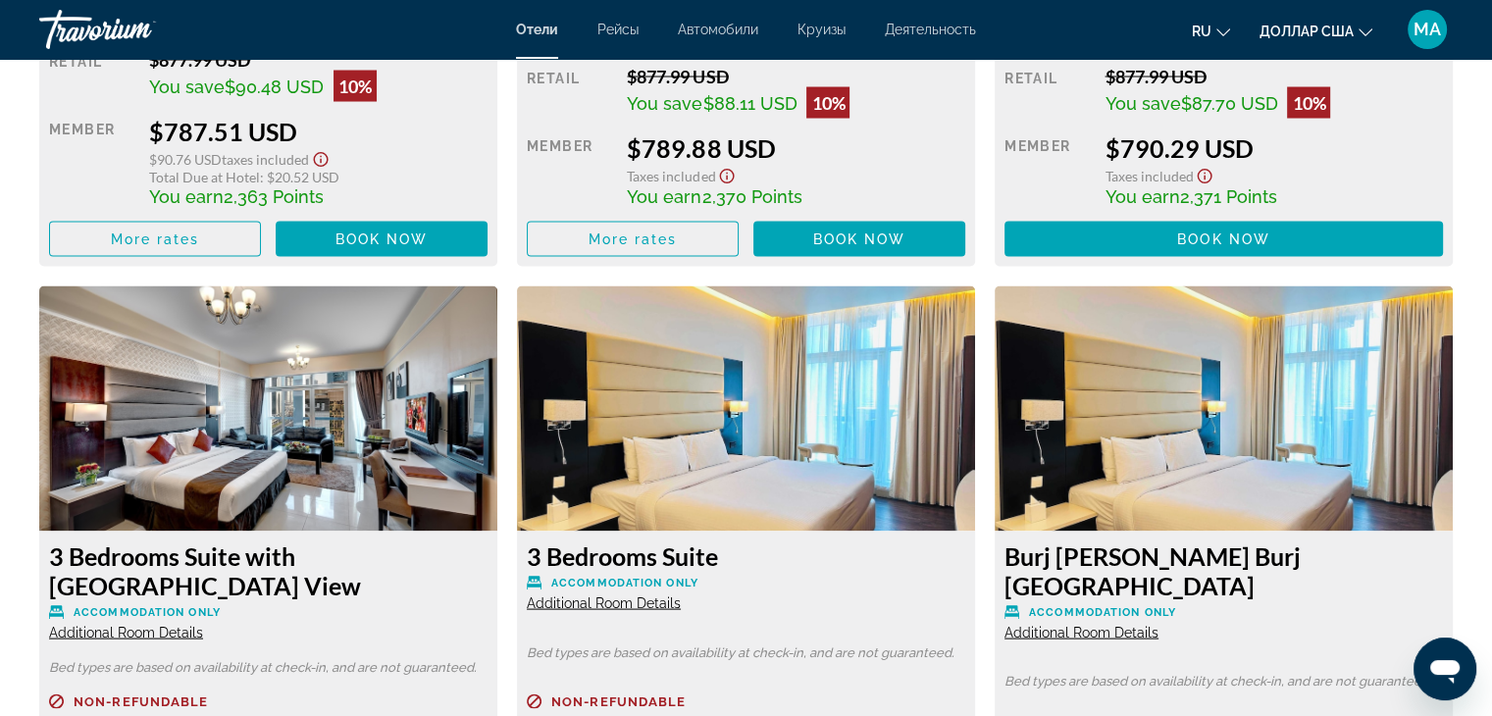
drag, startPoint x: 455, startPoint y: 381, endPoint x: 934, endPoint y: 42, distance: 586.1
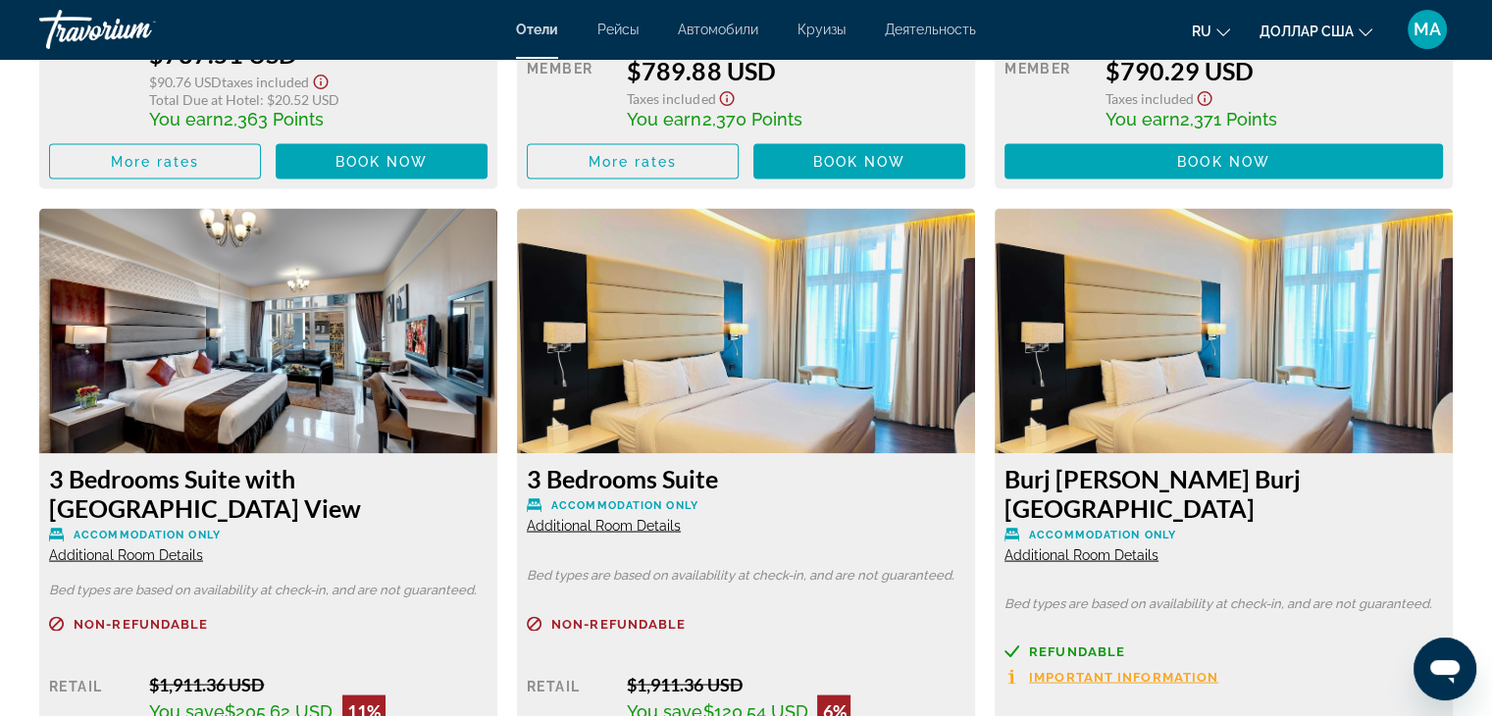
scroll to position [3923, 0]
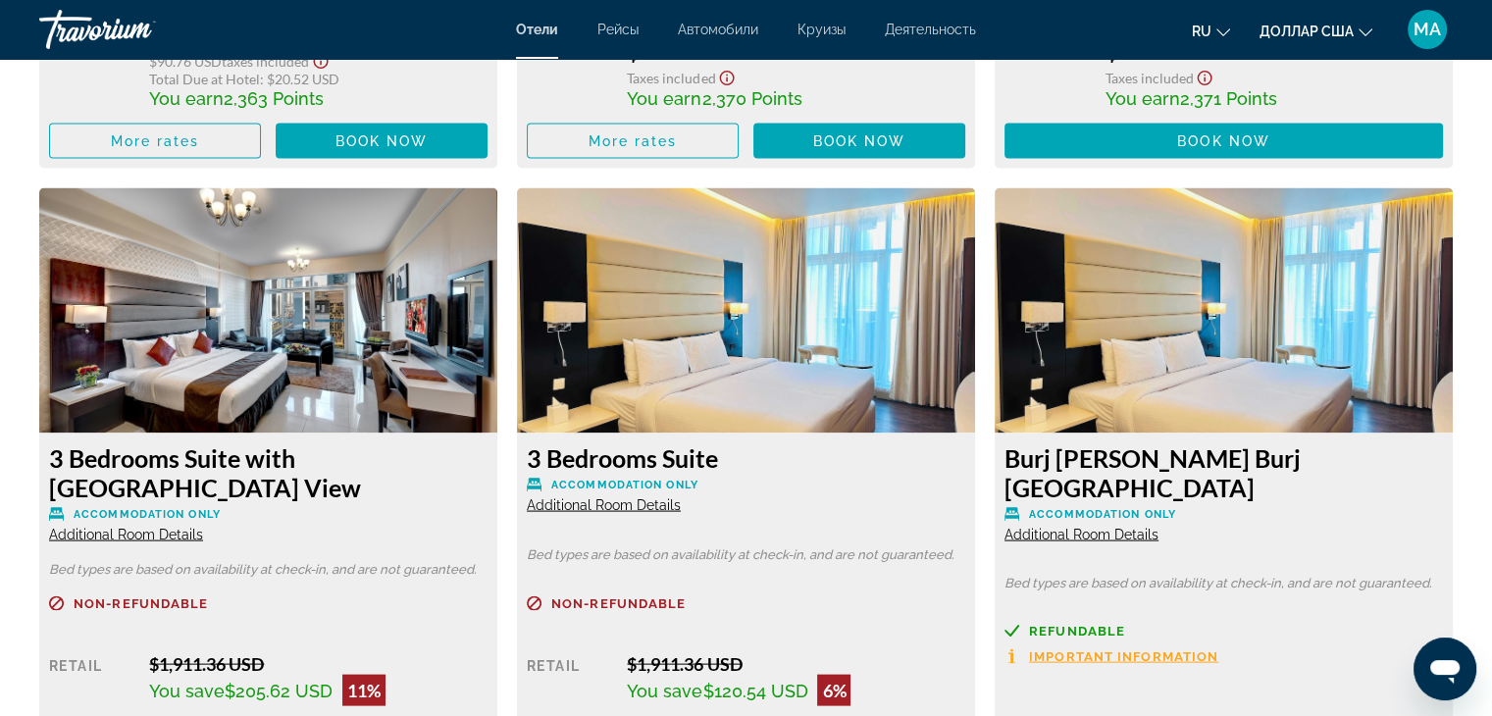
click at [1243, 378] on img "Основное содержание" at bounding box center [1223, 310] width 458 height 245
click at [1222, 380] on img "Основное содержание" at bounding box center [1223, 310] width 458 height 245
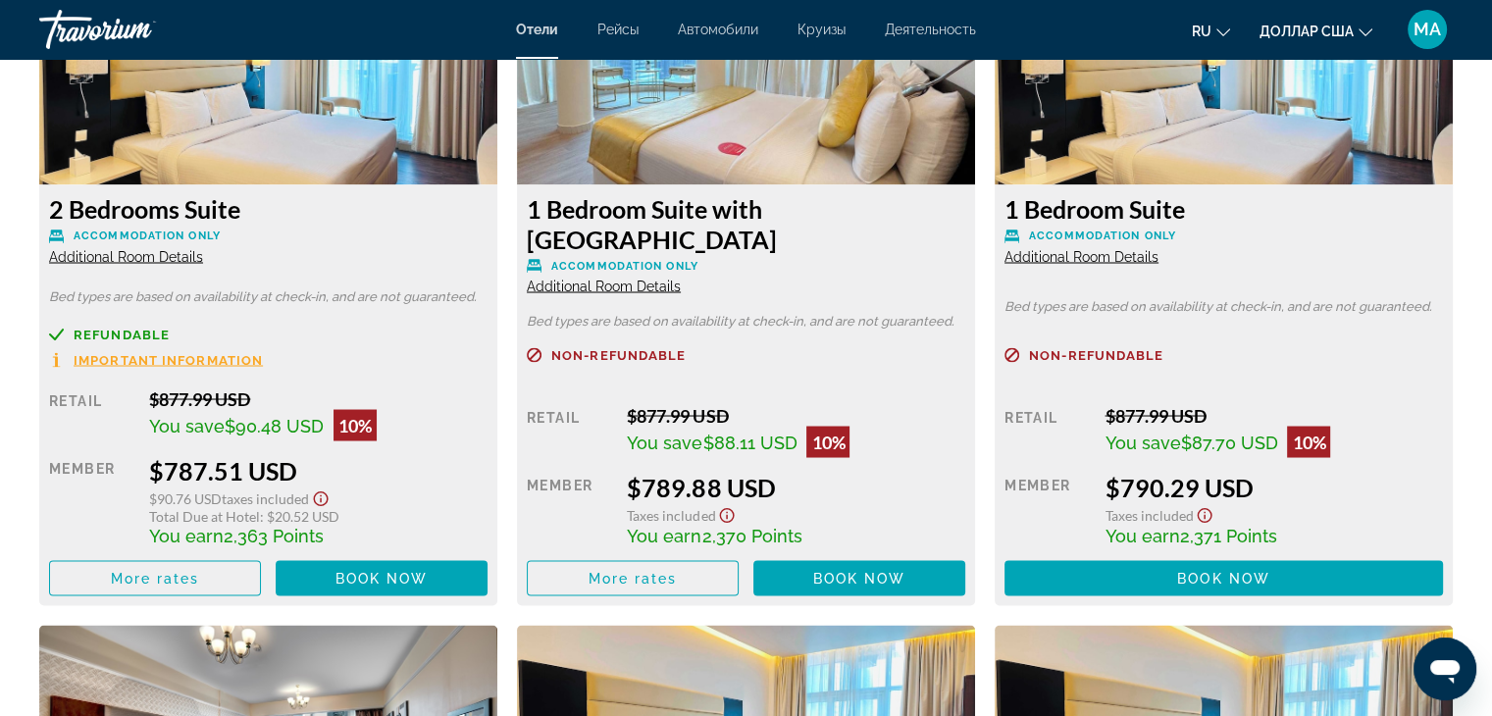
scroll to position [3530, 0]
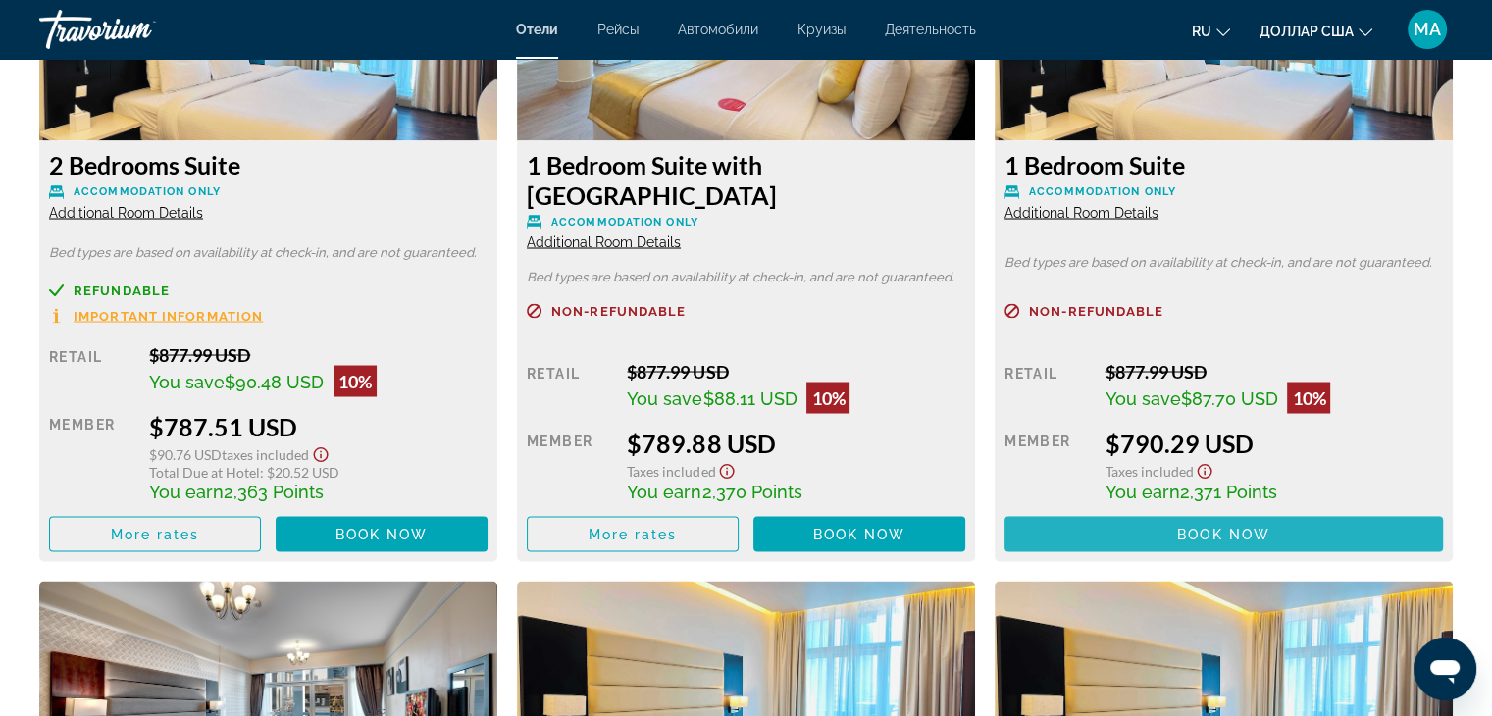
click at [1222, 529] on span "Book now" at bounding box center [1223, 534] width 93 height 16
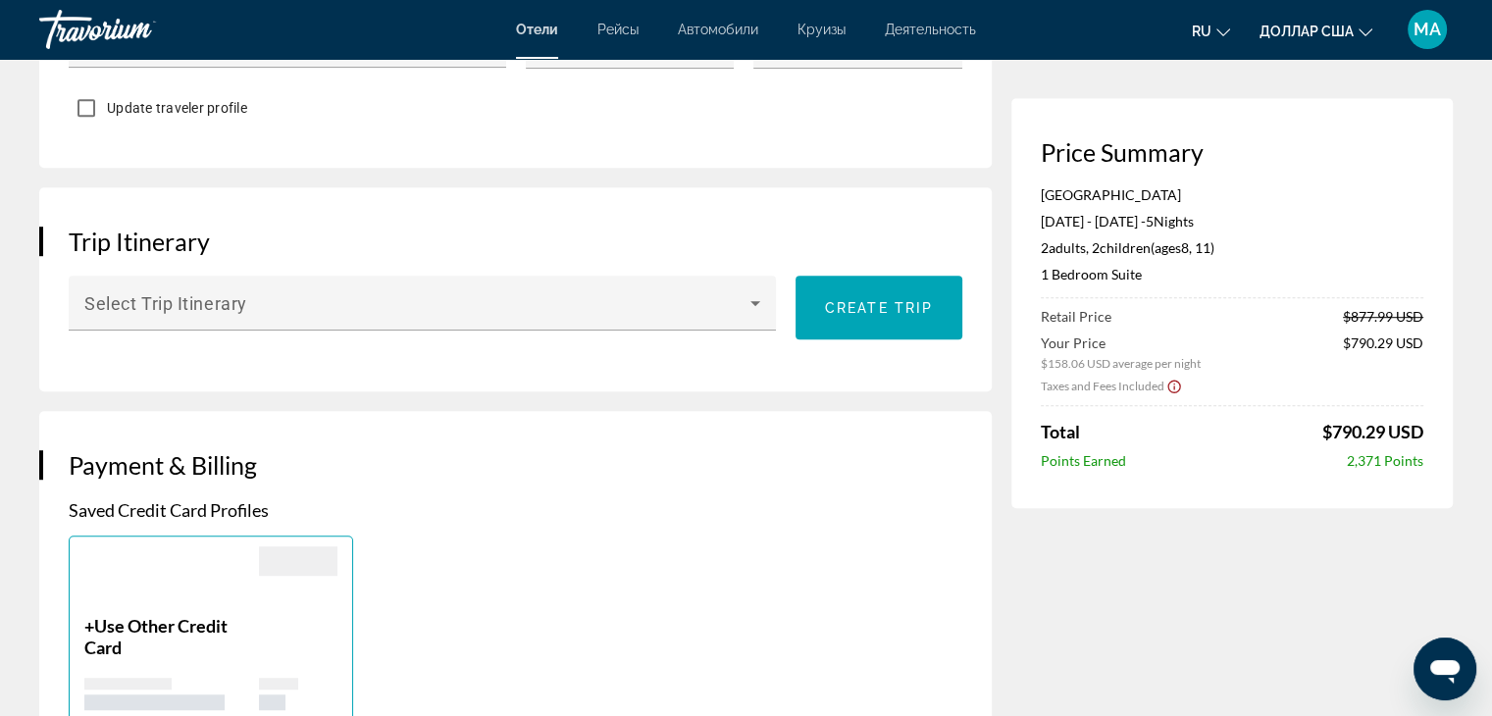
scroll to position [1177, 0]
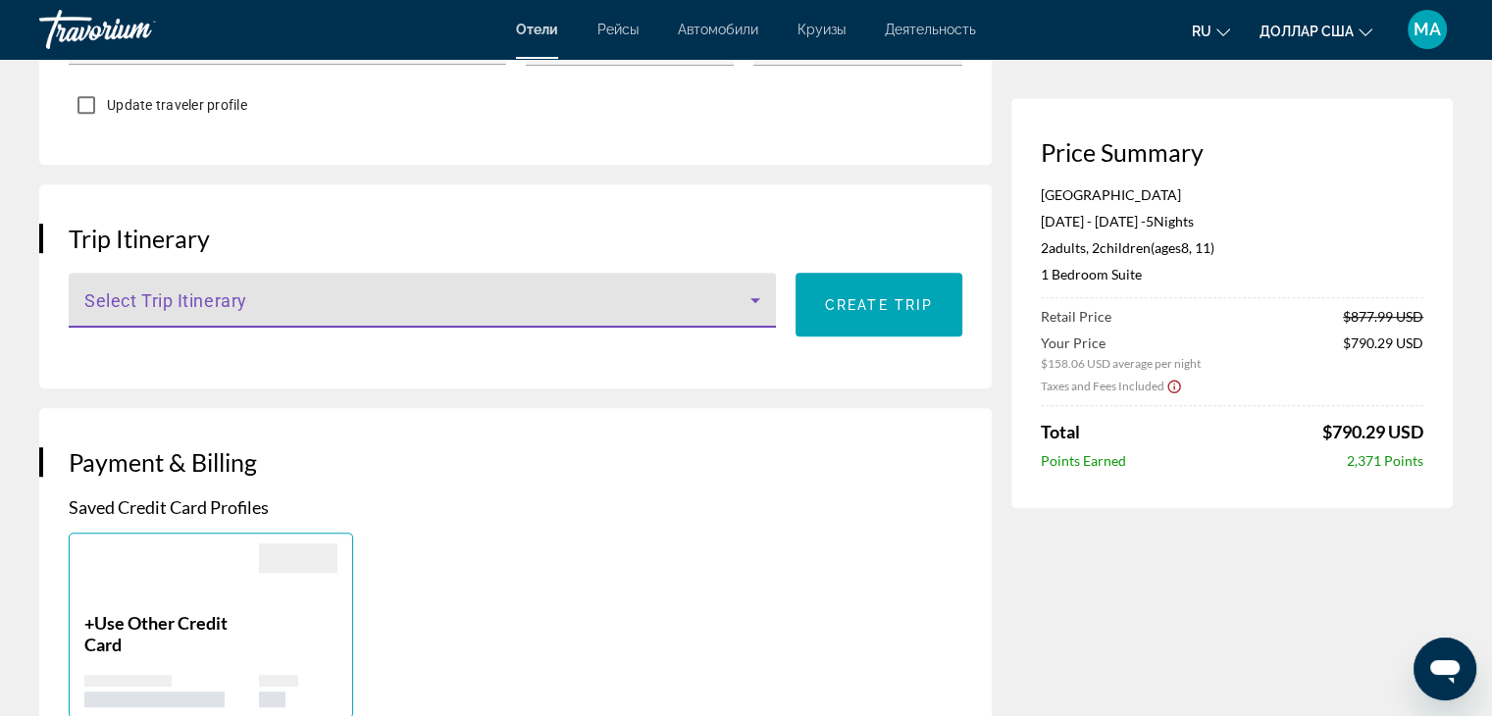
click at [763, 307] on icon "Основное содержание" at bounding box center [755, 300] width 24 height 24
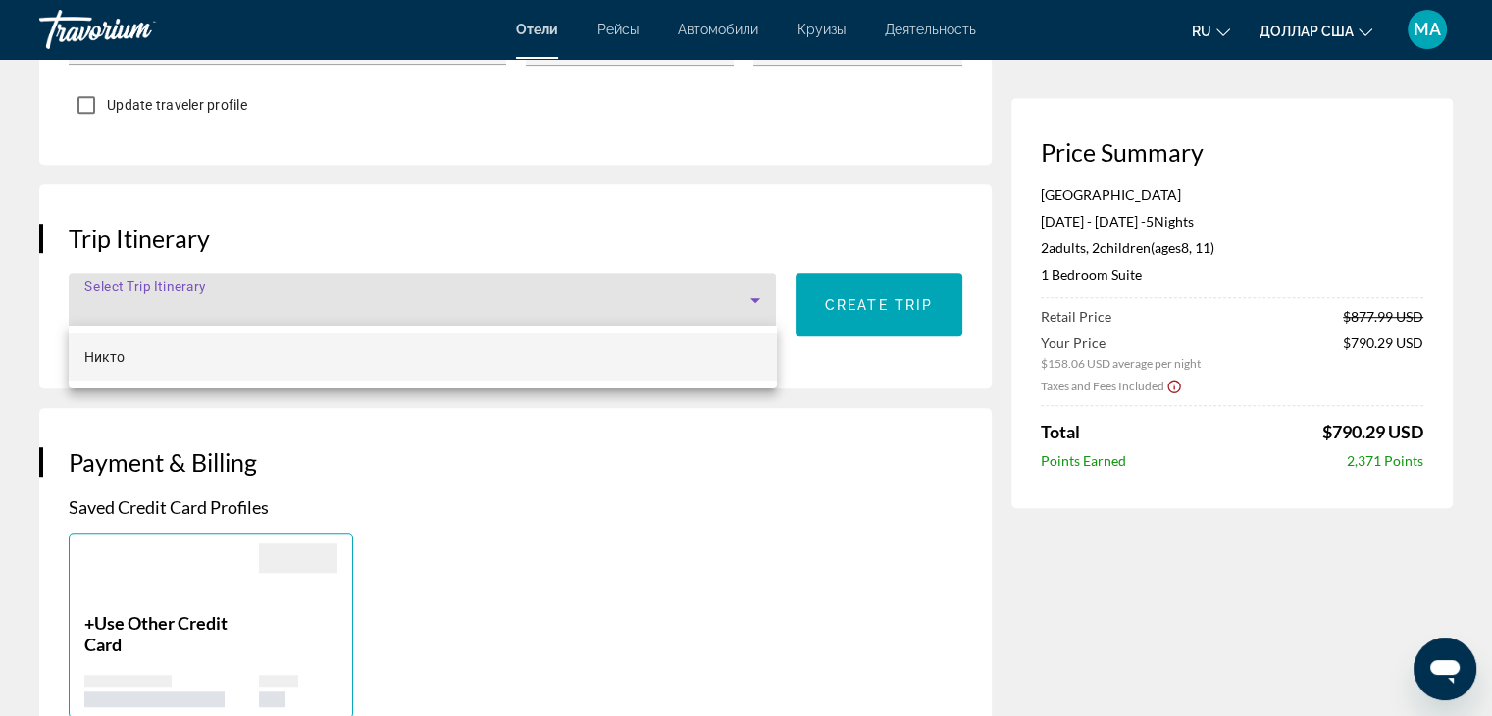
click at [763, 307] on div at bounding box center [746, 358] width 1492 height 716
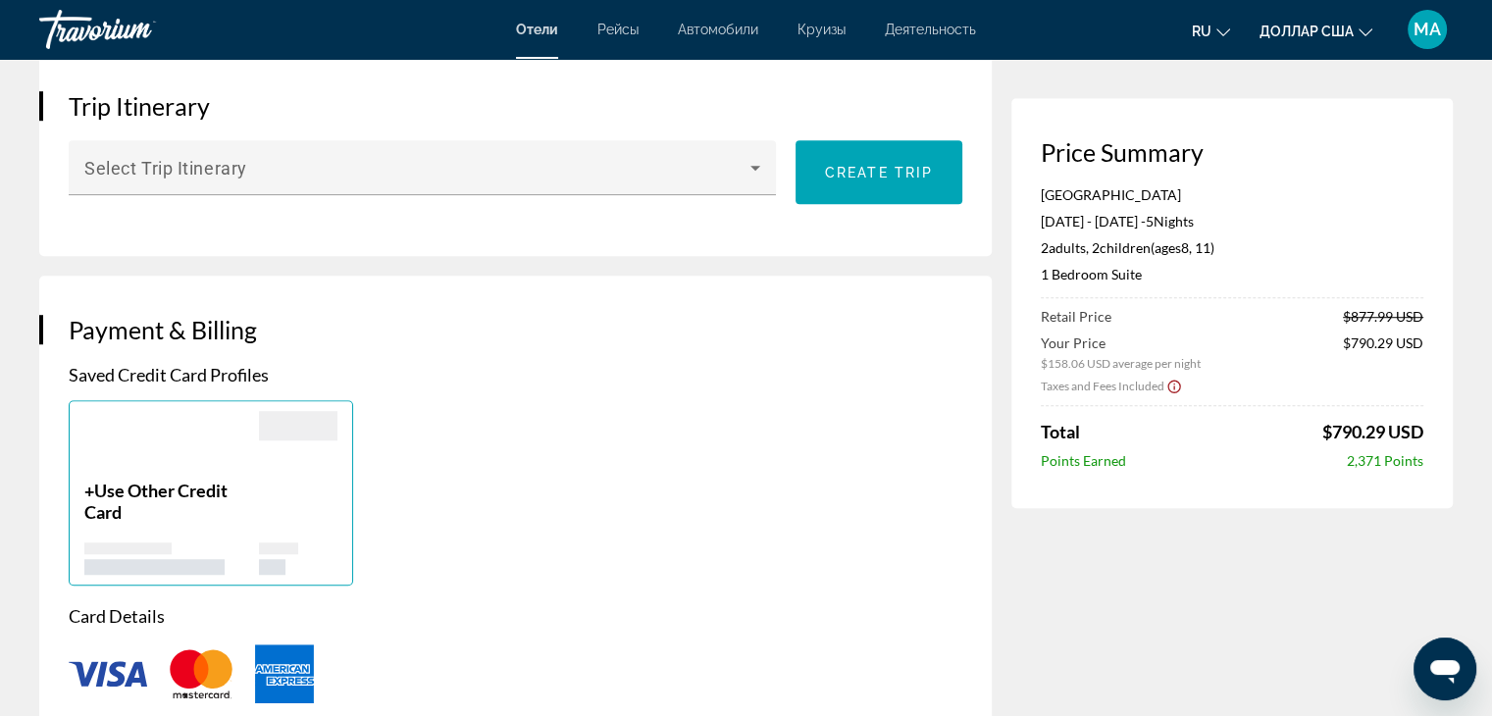
scroll to position [981, 0]
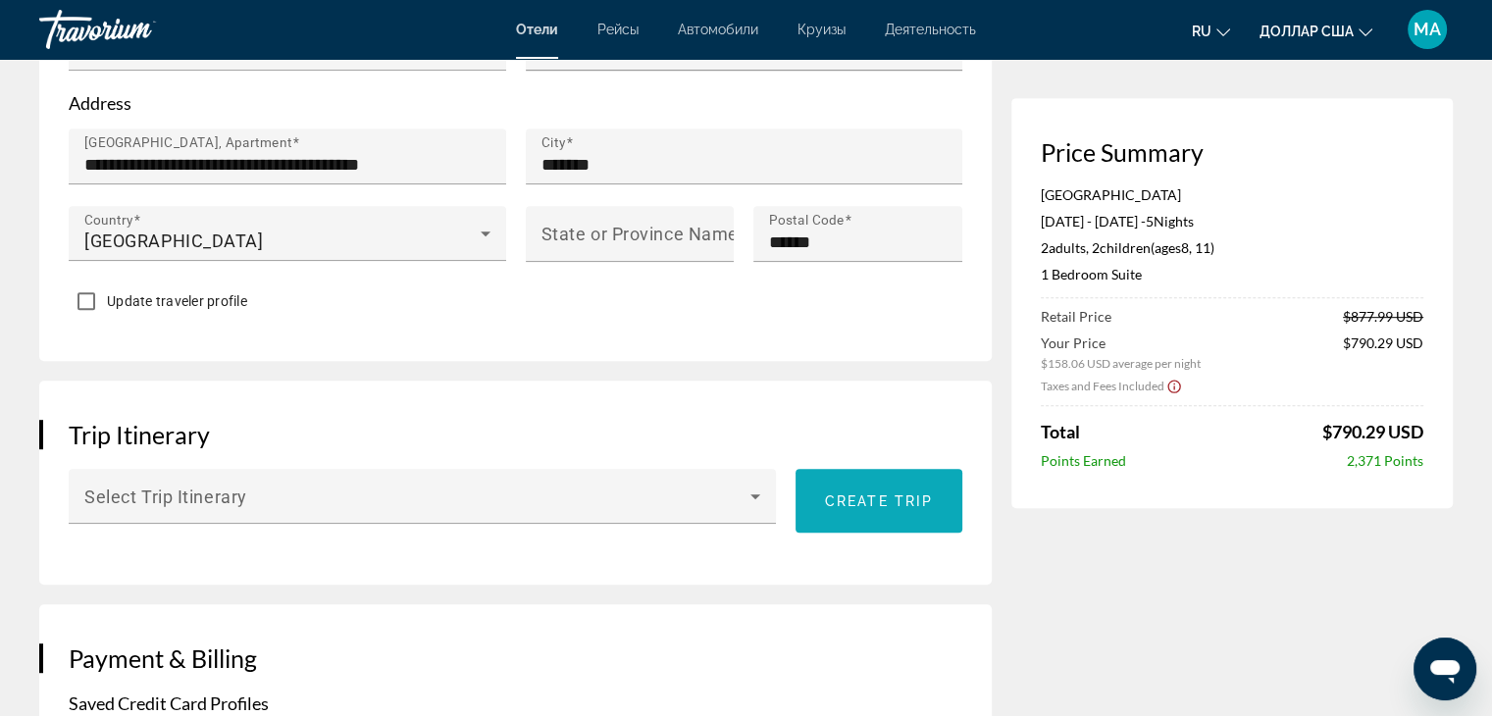
click at [855, 496] on span "Create trip" at bounding box center [879, 501] width 108 height 16
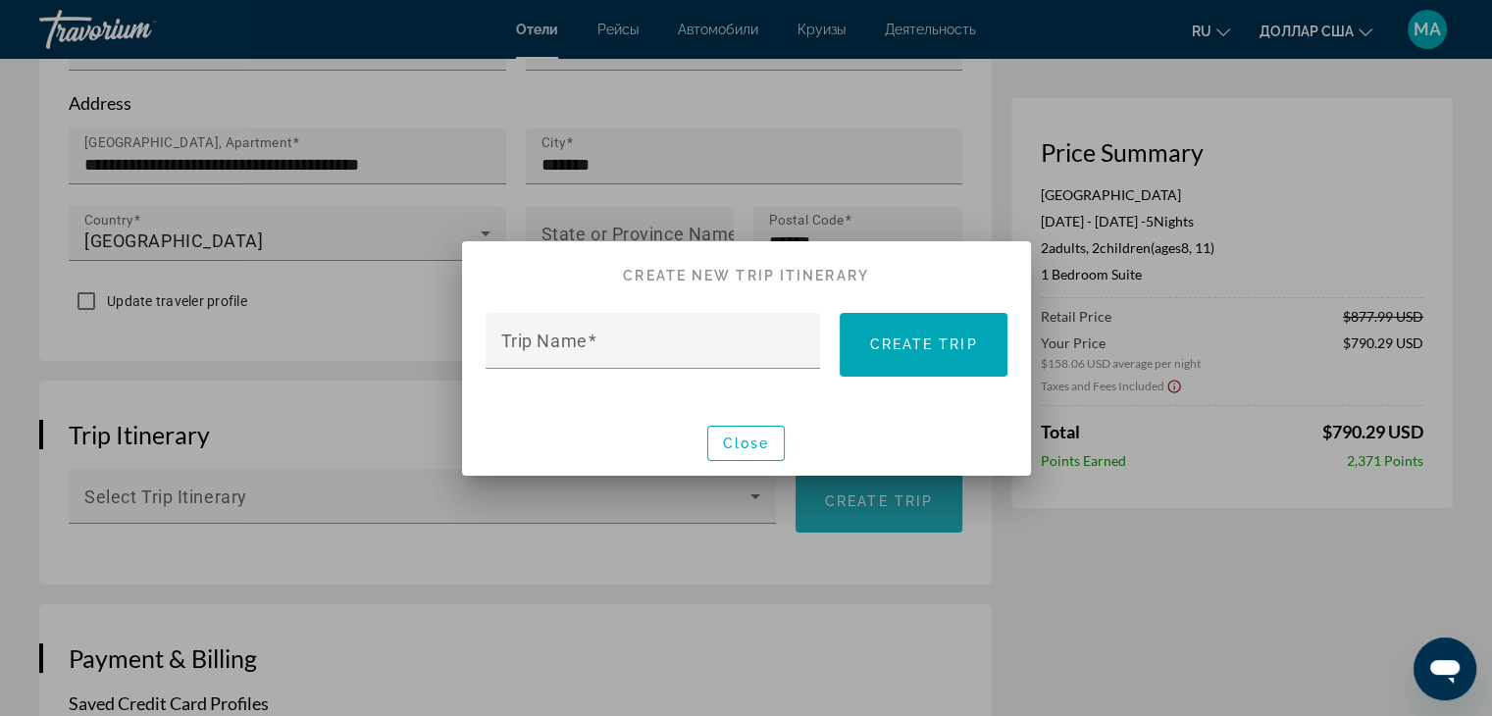
scroll to position [0, 0]
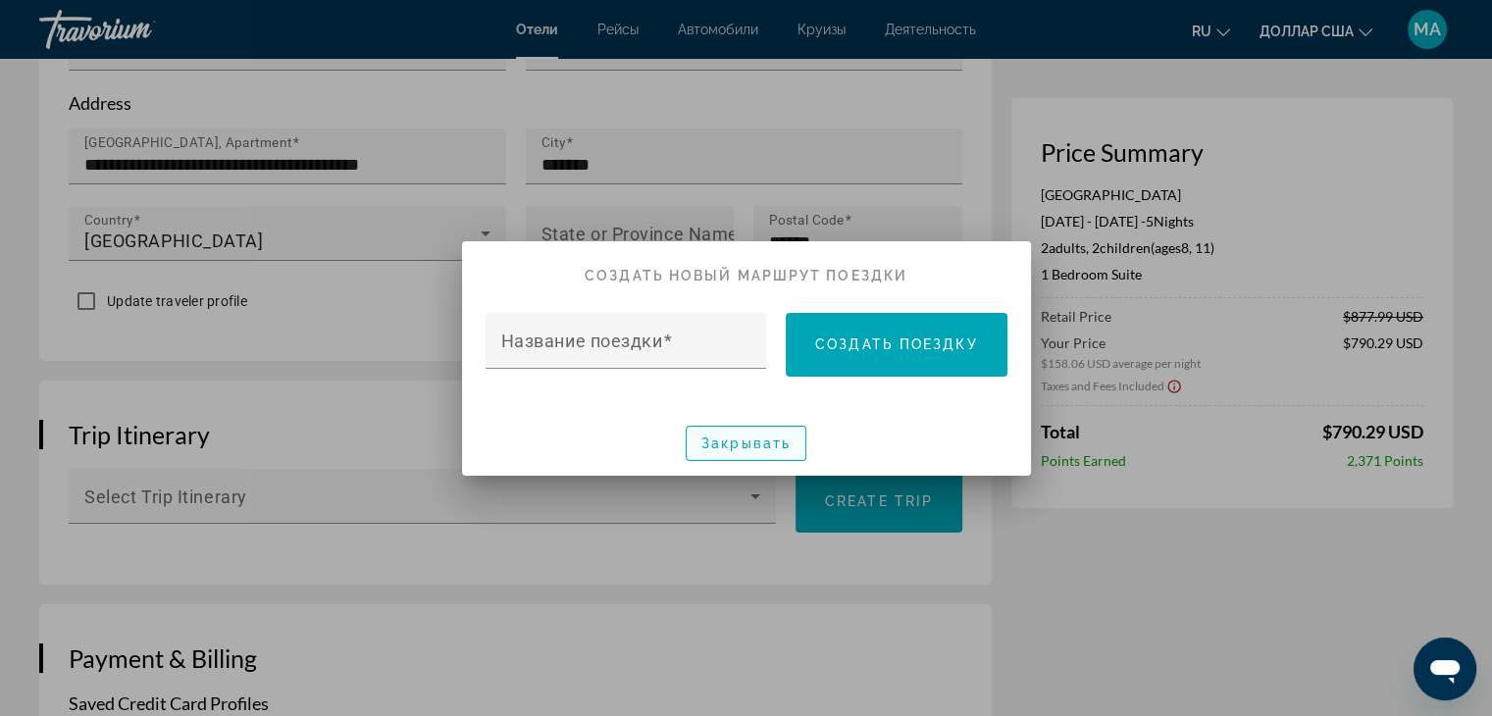
click at [759, 448] on font "Закрывать" at bounding box center [745, 443] width 89 height 16
